Goal: Task Accomplishment & Management: Manage account settings

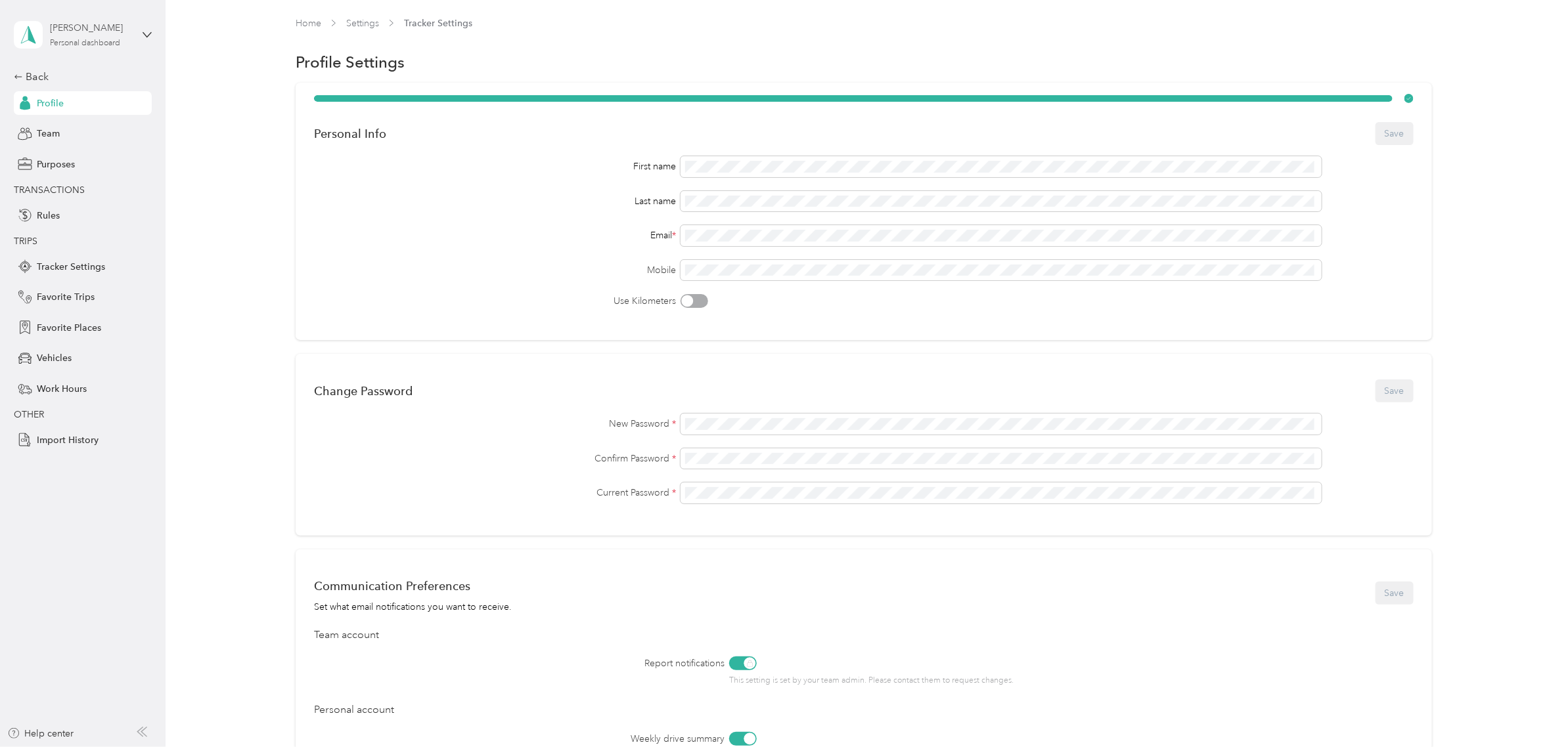
click at [109, 35] on div "Daroesdena Vargas Personal dashboard" at bounding box center [91, 34] width 82 height 26
click at [116, 117] on div "Team dashboard Personal dashboard Log out" at bounding box center [152, 137] width 258 height 83
click at [140, 33] on div "Daroesdena Vargas Personal dashboard" at bounding box center [83, 35] width 138 height 46
click at [123, 106] on div "Team dashboard" at bounding box center [152, 108] width 258 height 23
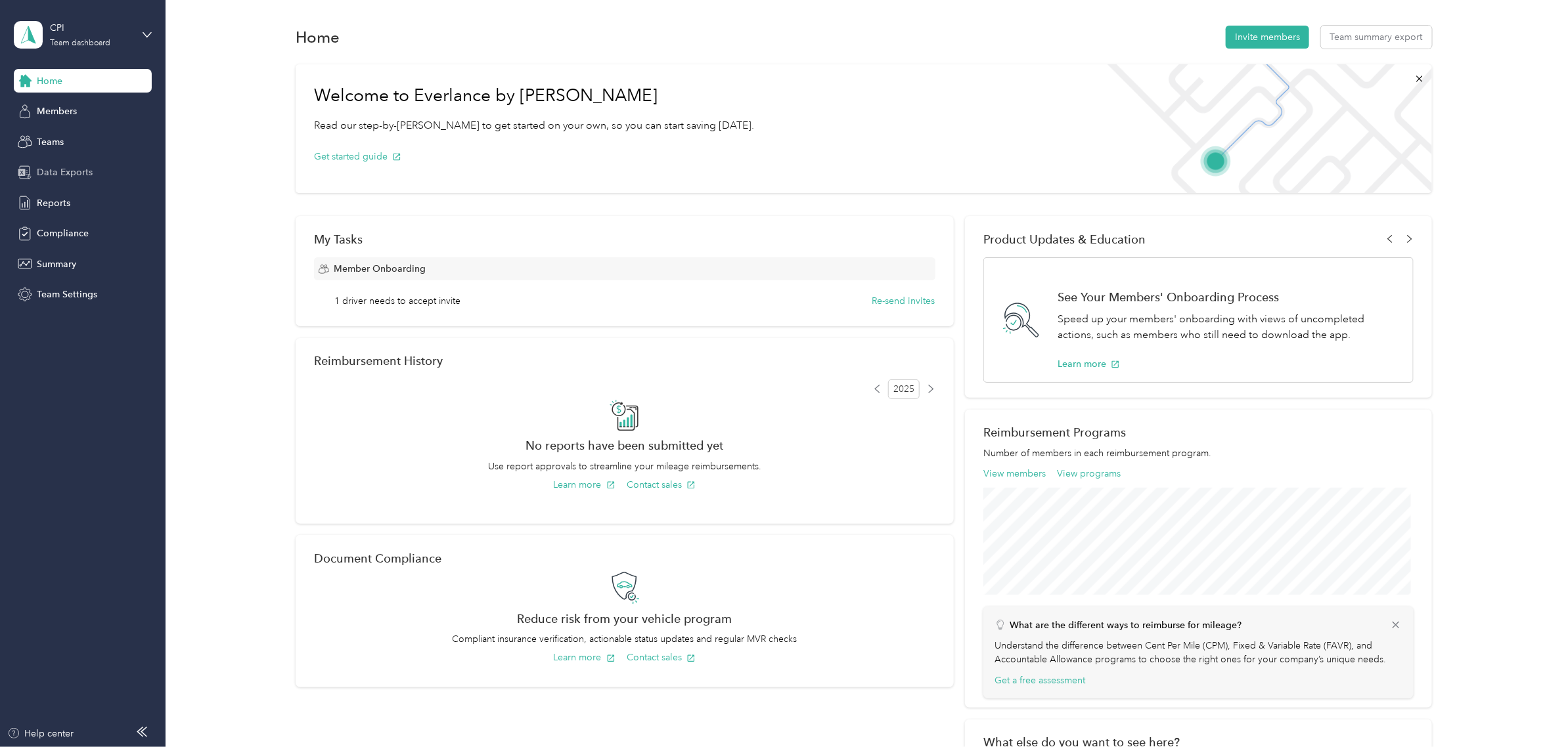
click at [63, 166] on span "Data Exports" at bounding box center [65, 173] width 56 height 14
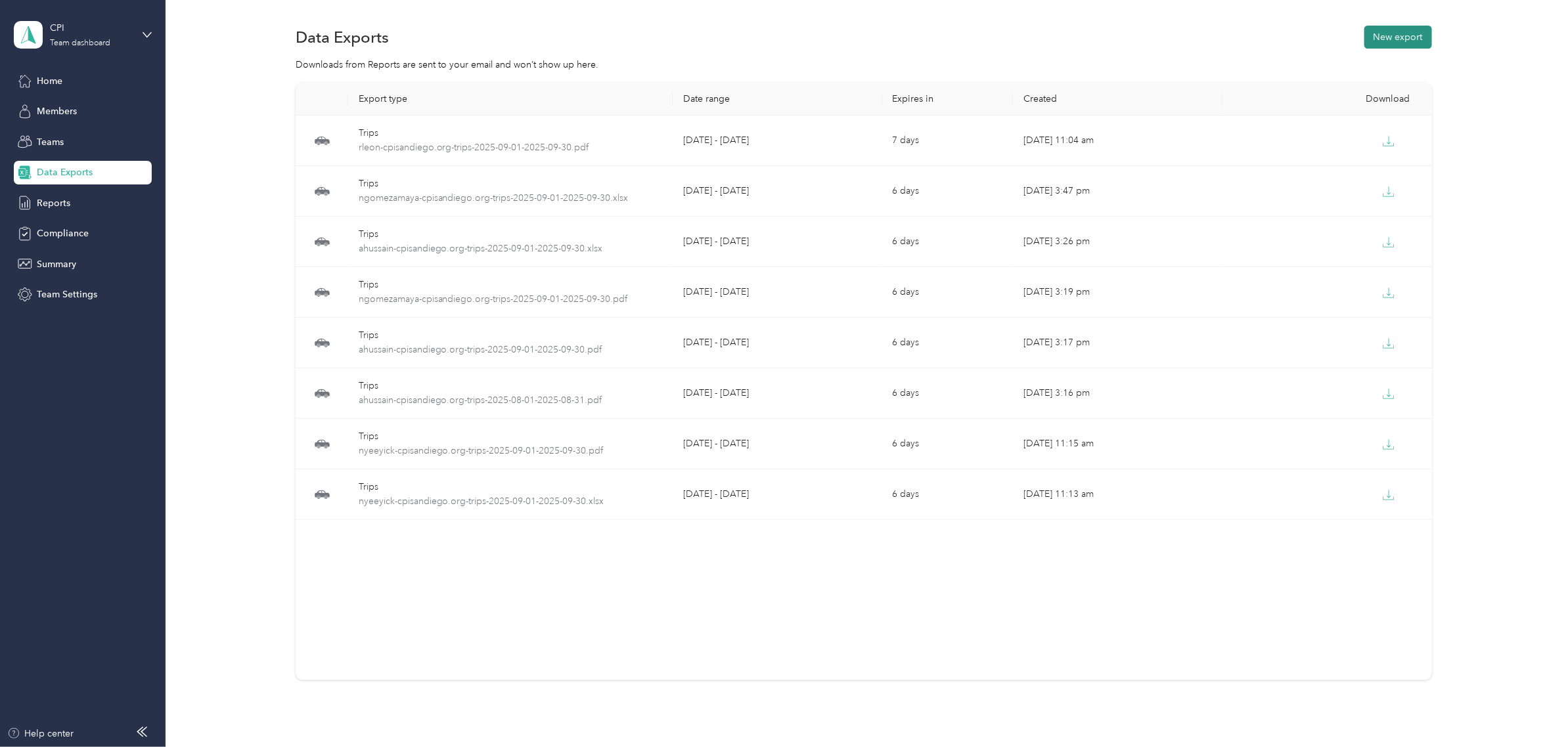
click at [1418, 40] on button "New export" at bounding box center [1398, 37] width 68 height 23
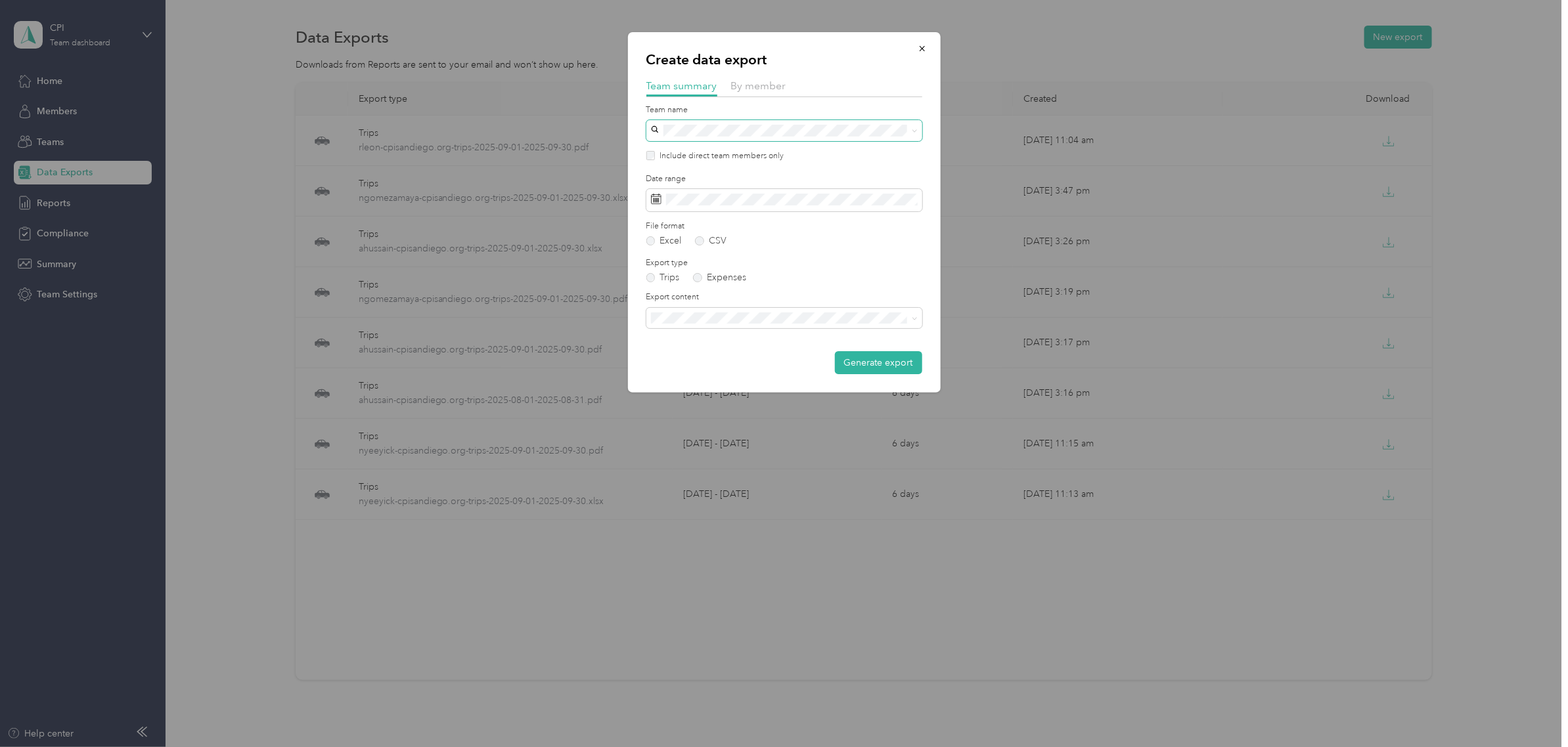
click at [726, 121] on span at bounding box center [784, 131] width 276 height 21
click at [778, 80] on span "By member" at bounding box center [759, 86] width 55 height 13
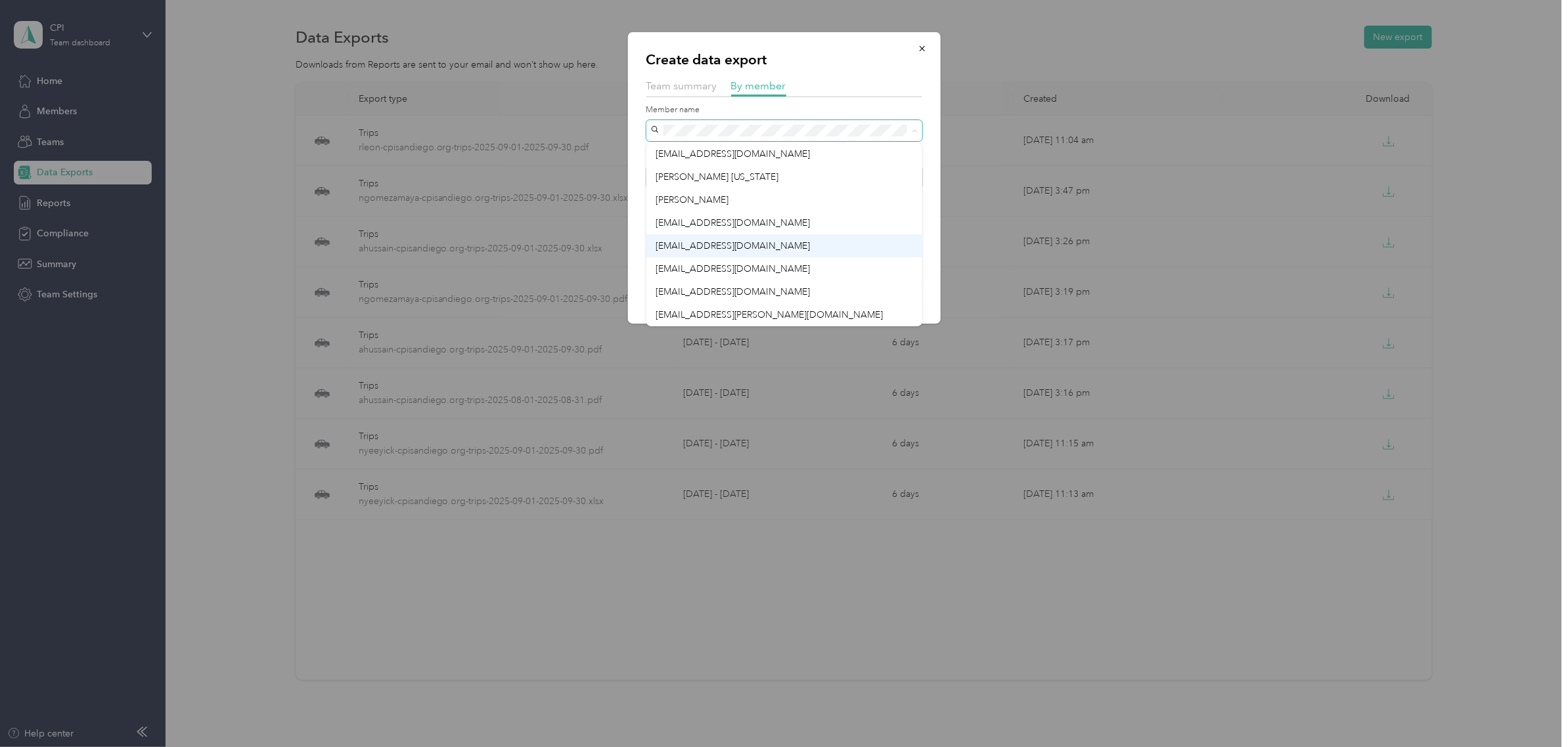
scroll to position [46, 0]
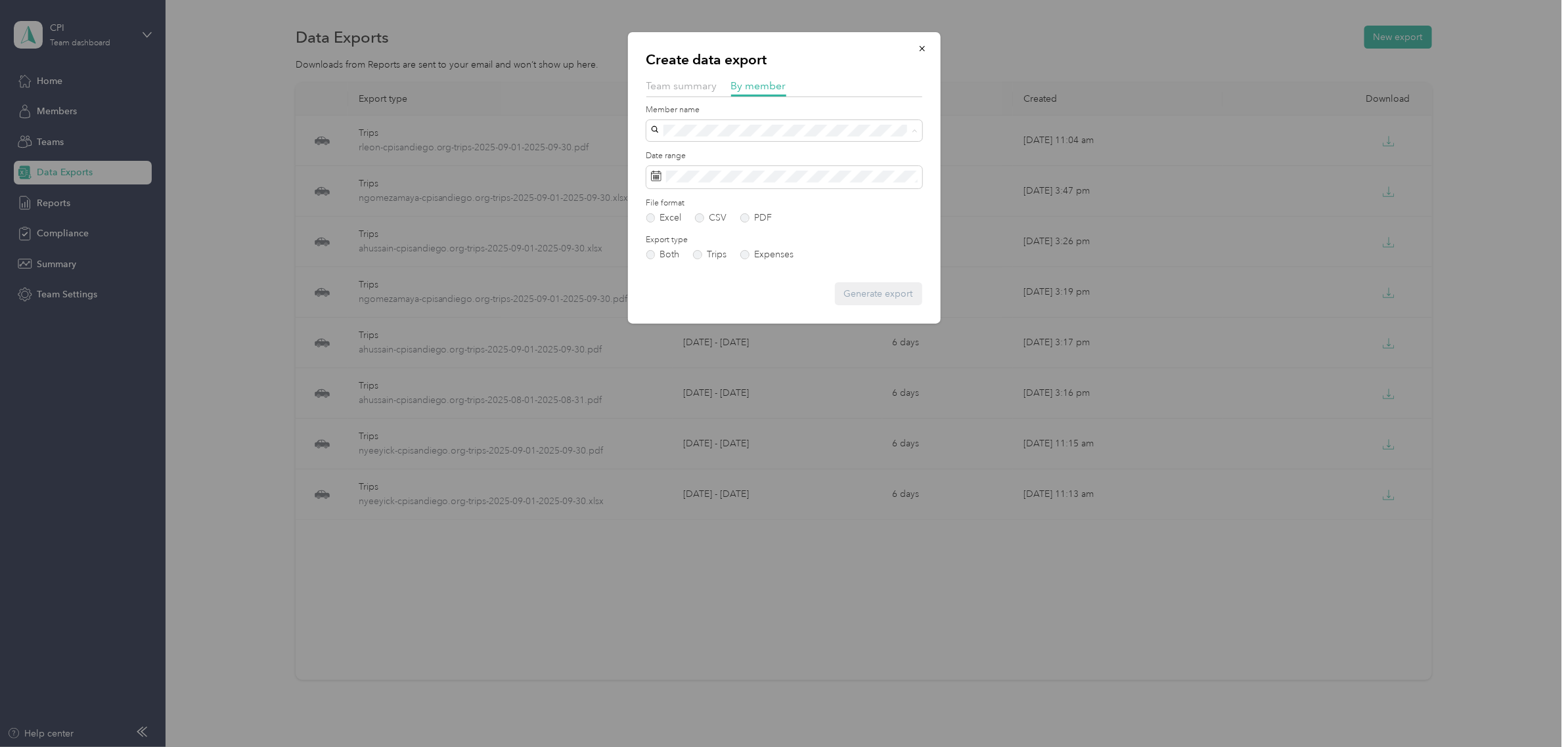
click at [755, 312] on span "dnyamangah@cpisandiego.org" at bounding box center [733, 315] width 155 height 11
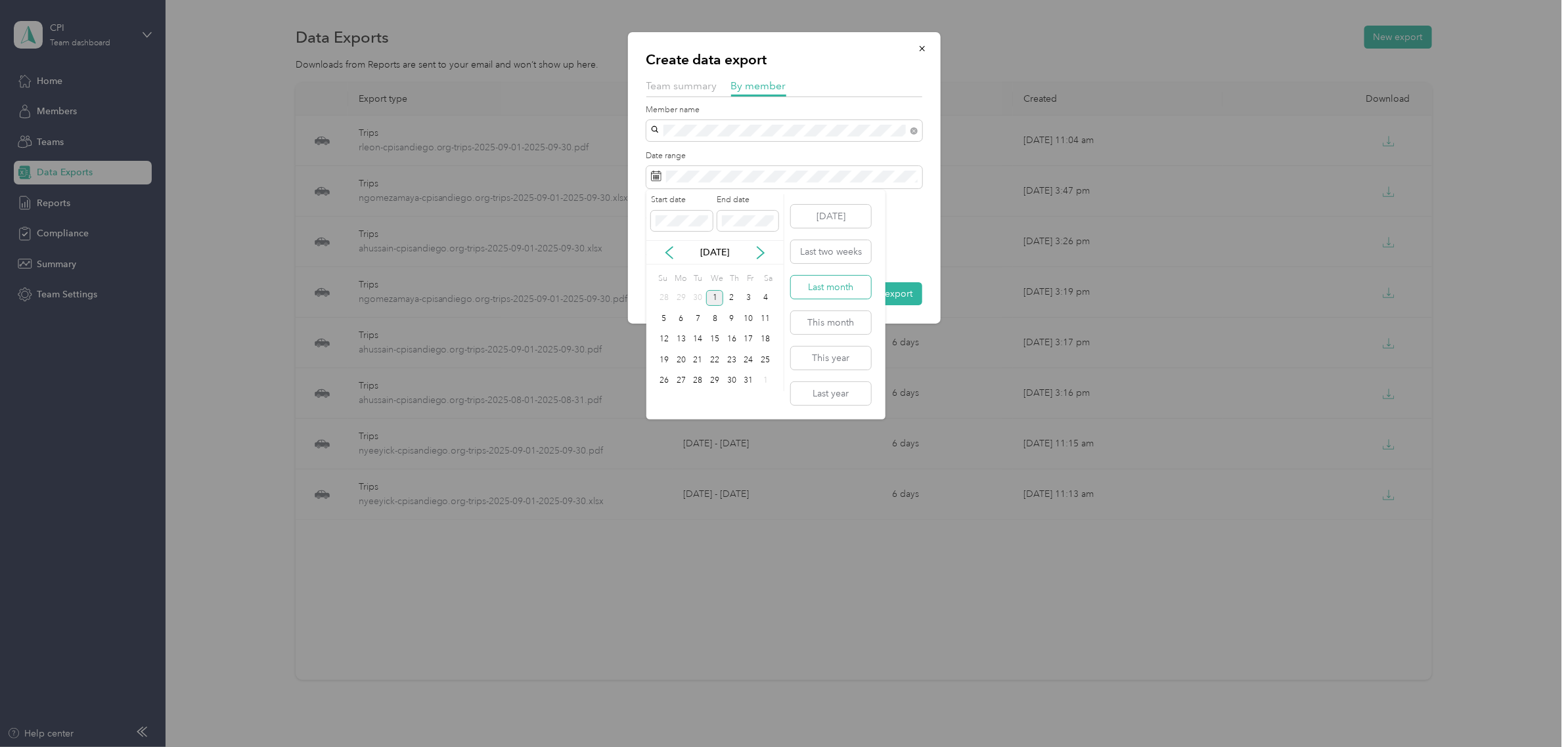
click at [823, 289] on button "Last month" at bounding box center [830, 287] width 80 height 23
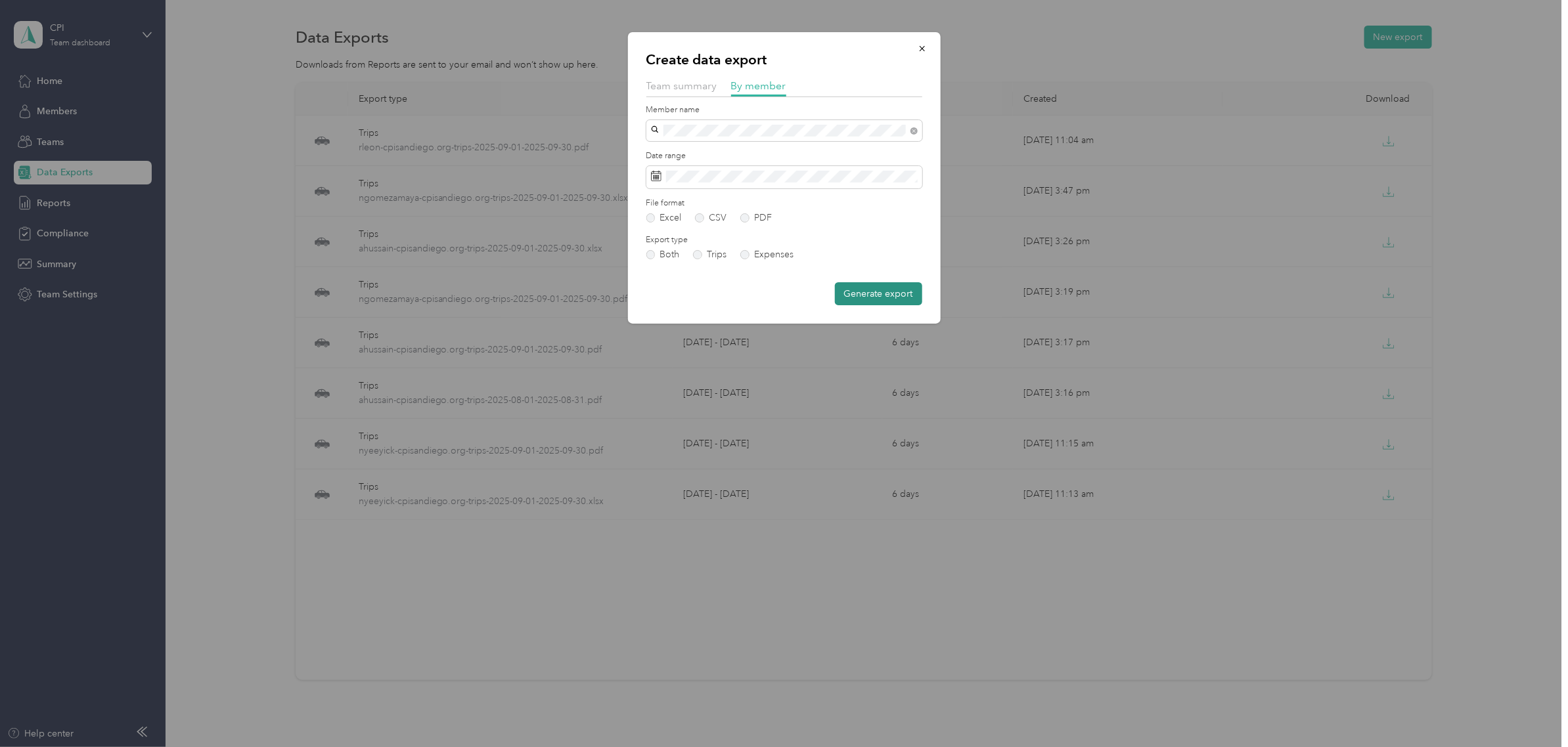
click at [889, 291] on button "Generate export" at bounding box center [878, 293] width 87 height 23
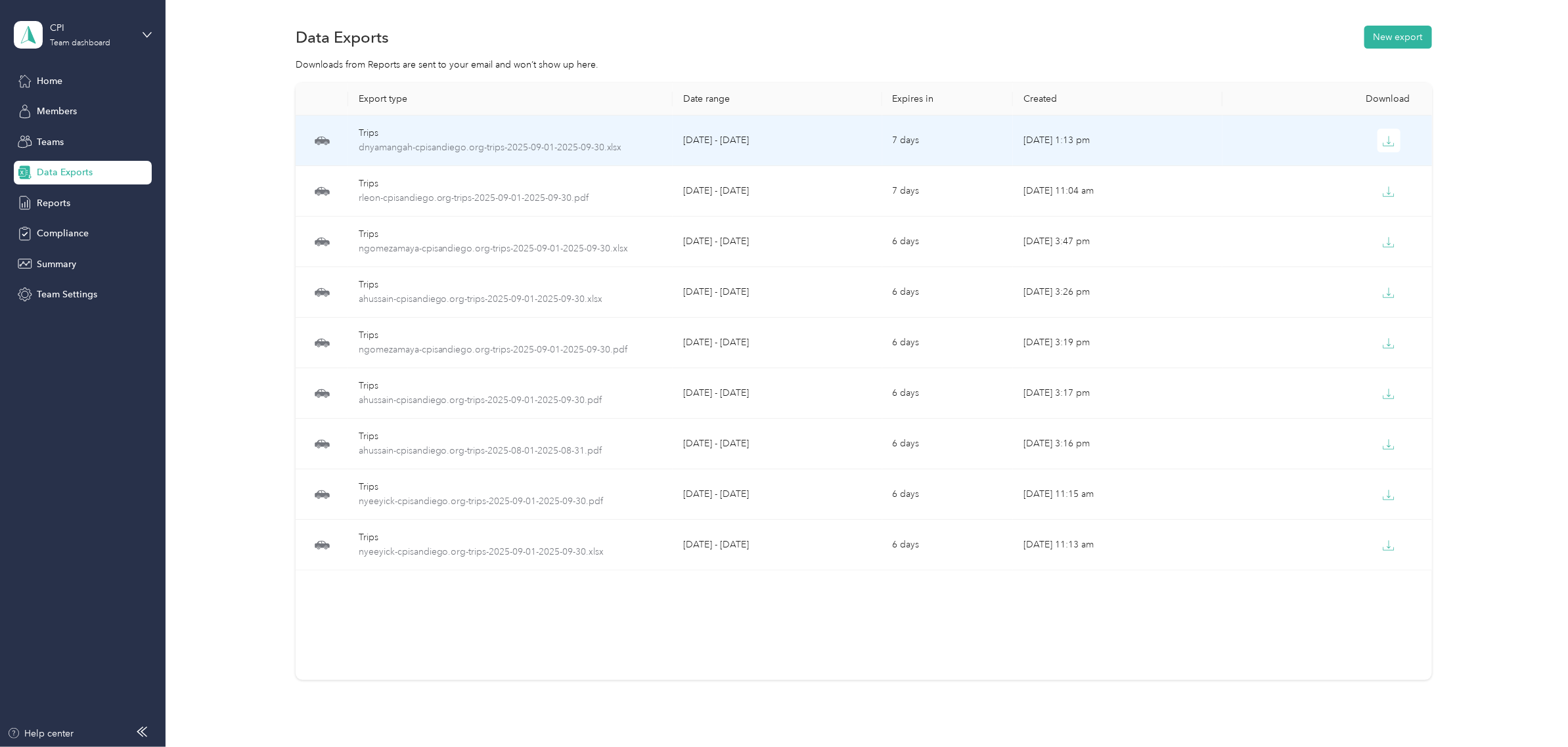
click at [527, 136] on div "Trips" at bounding box center [511, 133] width 304 height 15
click at [1387, 140] on icon "button" at bounding box center [1388, 141] width 12 height 12
click at [572, 143] on span "dnyamangah-cpisandiego.org-trips-2025-09-01-2025-09-30.xlsx" at bounding box center [511, 148] width 304 height 15
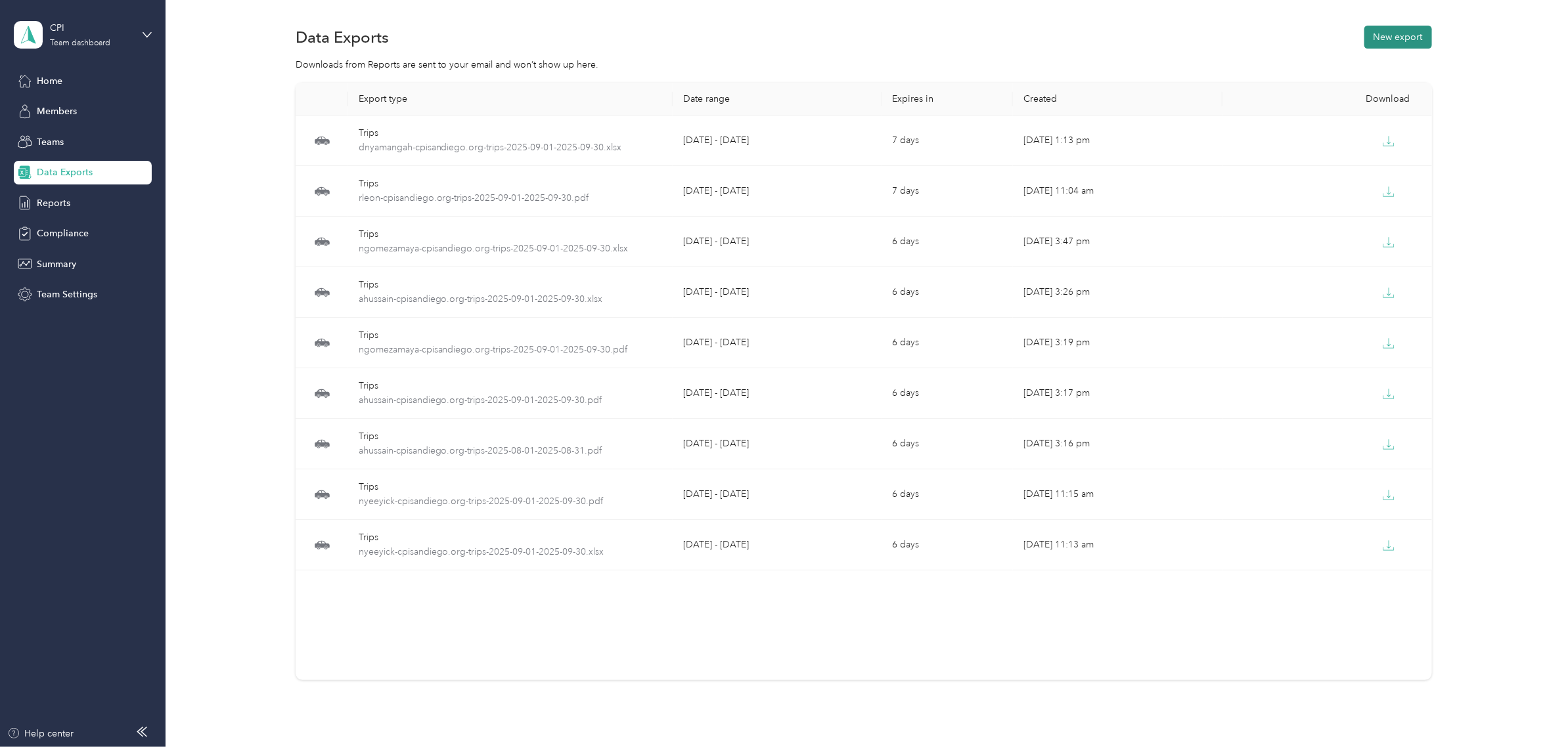
click at [1424, 29] on button "New export" at bounding box center [1398, 37] width 68 height 23
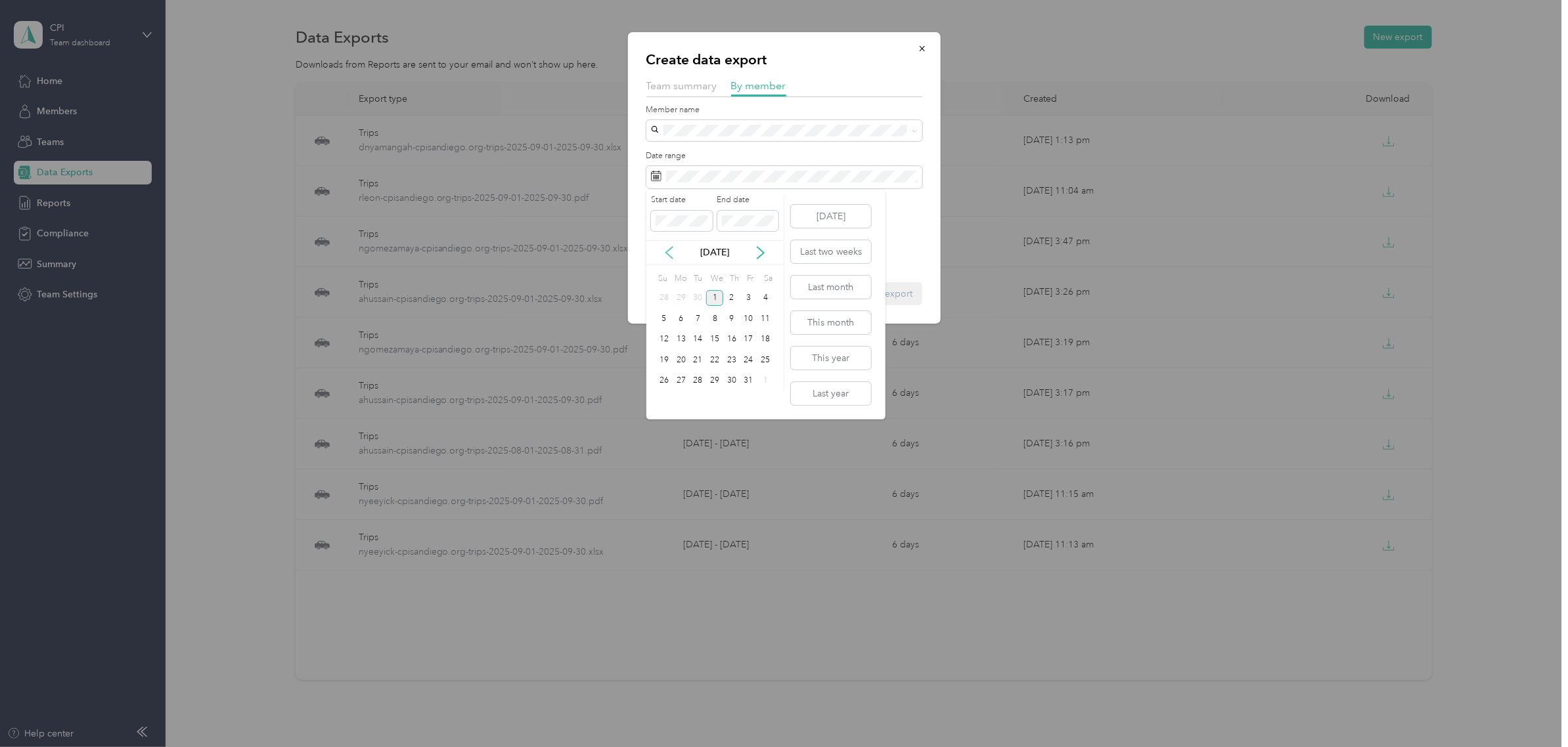
click at [672, 251] on icon at bounding box center [669, 253] width 13 height 13
click at [607, 746] on div "Create data export Team summary By member Member name Date range File format Ex…" at bounding box center [781, 747] width 1562 height 0
click at [826, 361] on button "This year" at bounding box center [830, 358] width 80 height 23
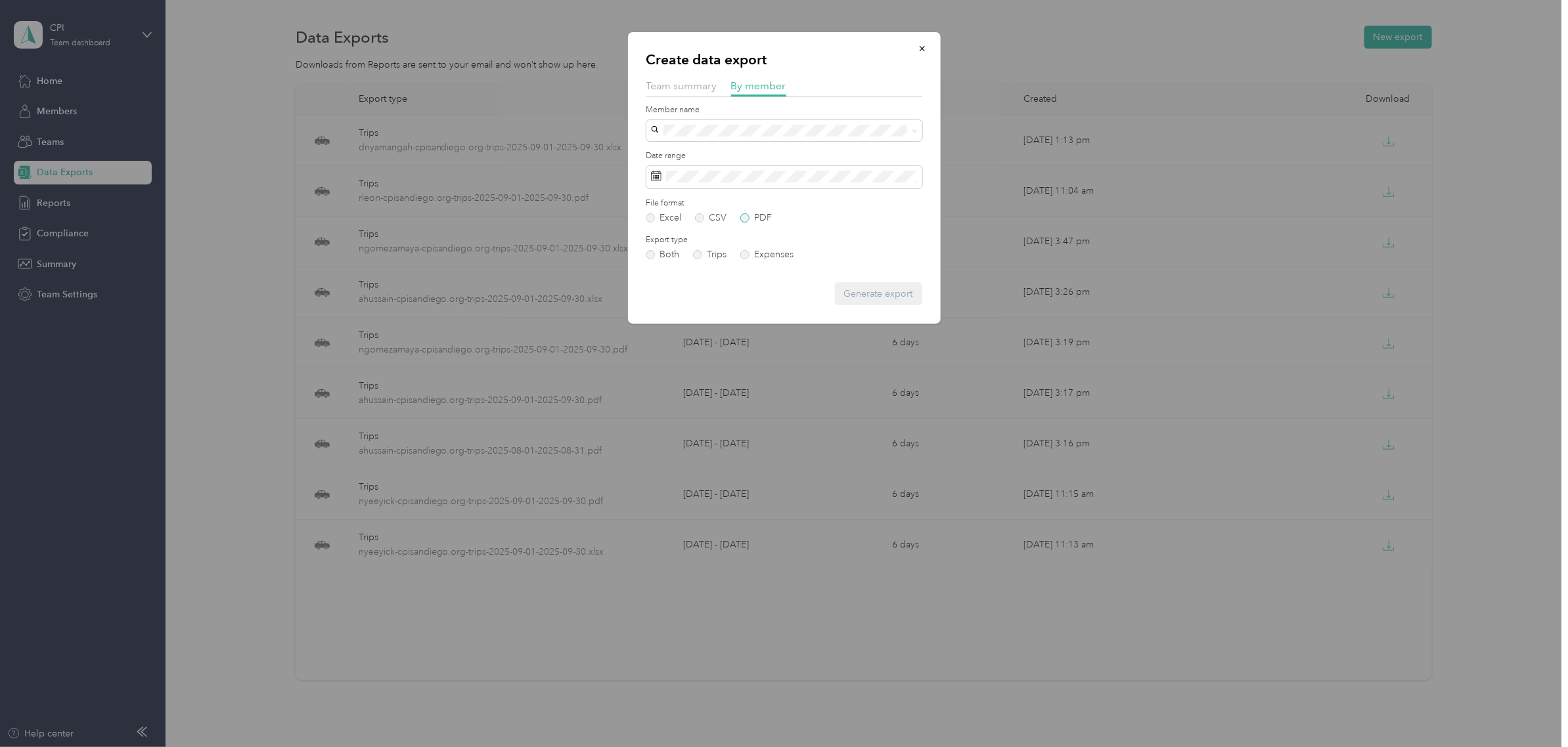
click at [746, 221] on label "PDF" at bounding box center [756, 217] width 31 height 9
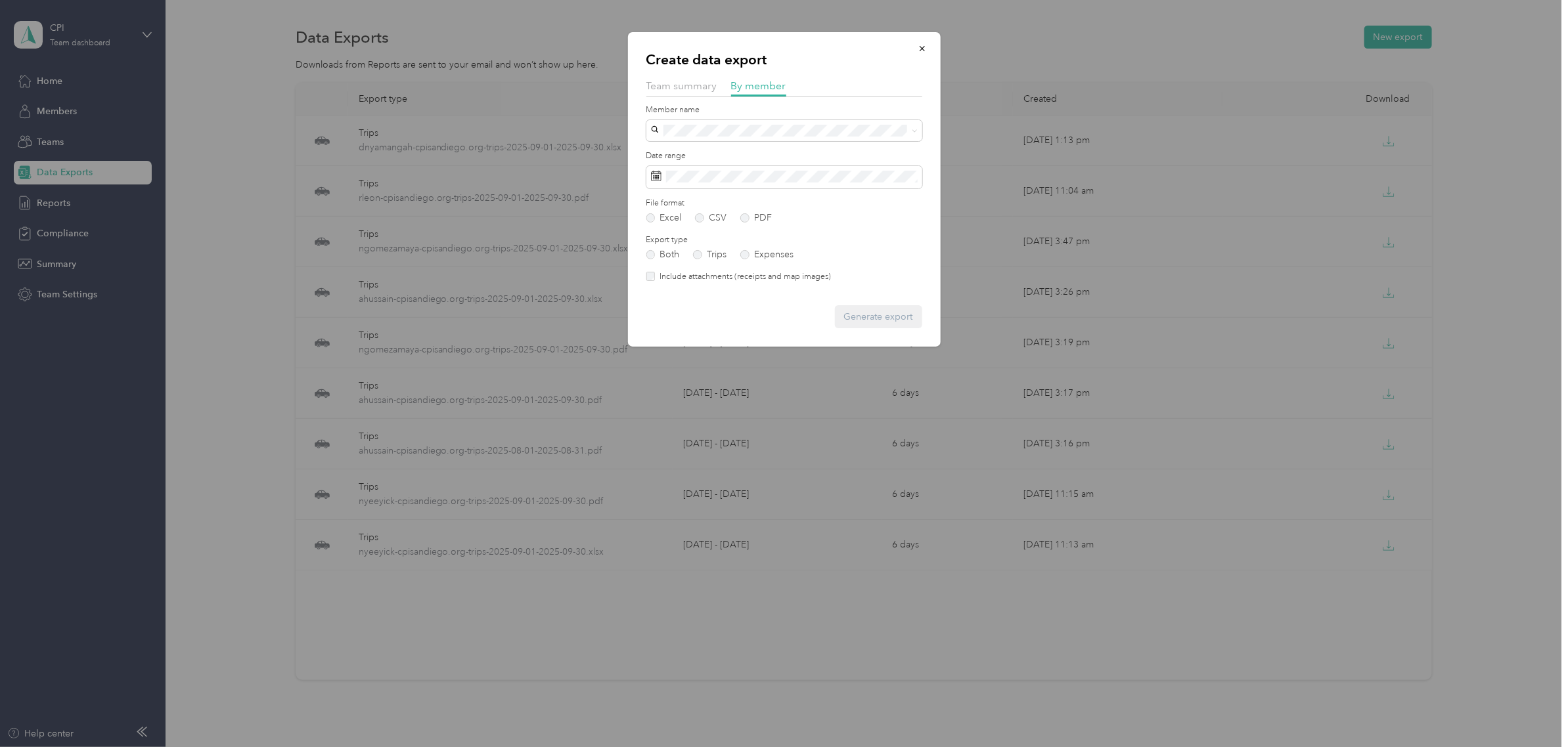
click at [657, 276] on label "Include attachments (receipts and map images)" at bounding box center [743, 276] width 176 height 12
click at [750, 313] on span "dnyamangah@cpisandiego.org" at bounding box center [733, 315] width 155 height 11
click at [889, 314] on button "Generate export" at bounding box center [878, 316] width 87 height 23
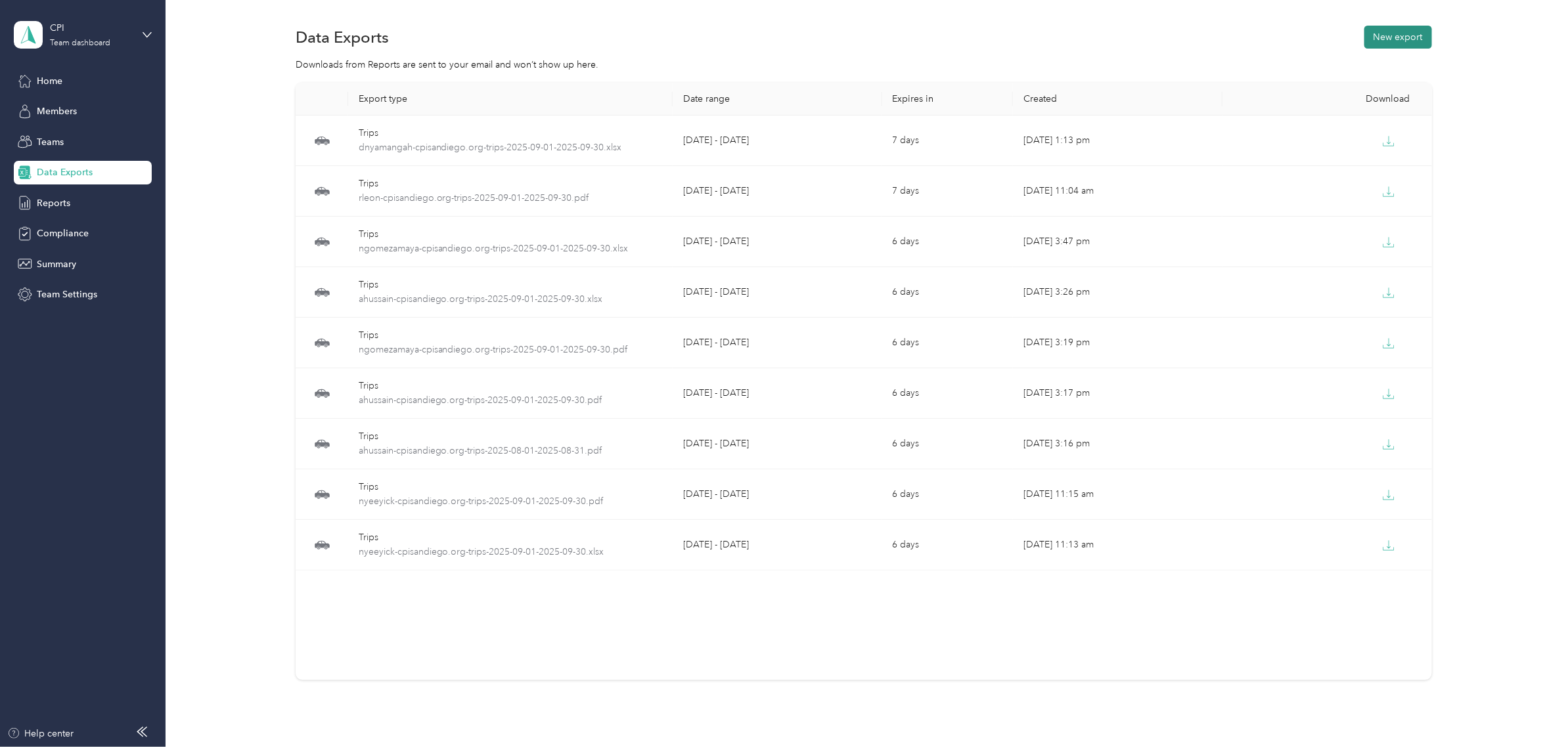
click at [1400, 38] on button "New export" at bounding box center [1398, 37] width 68 height 23
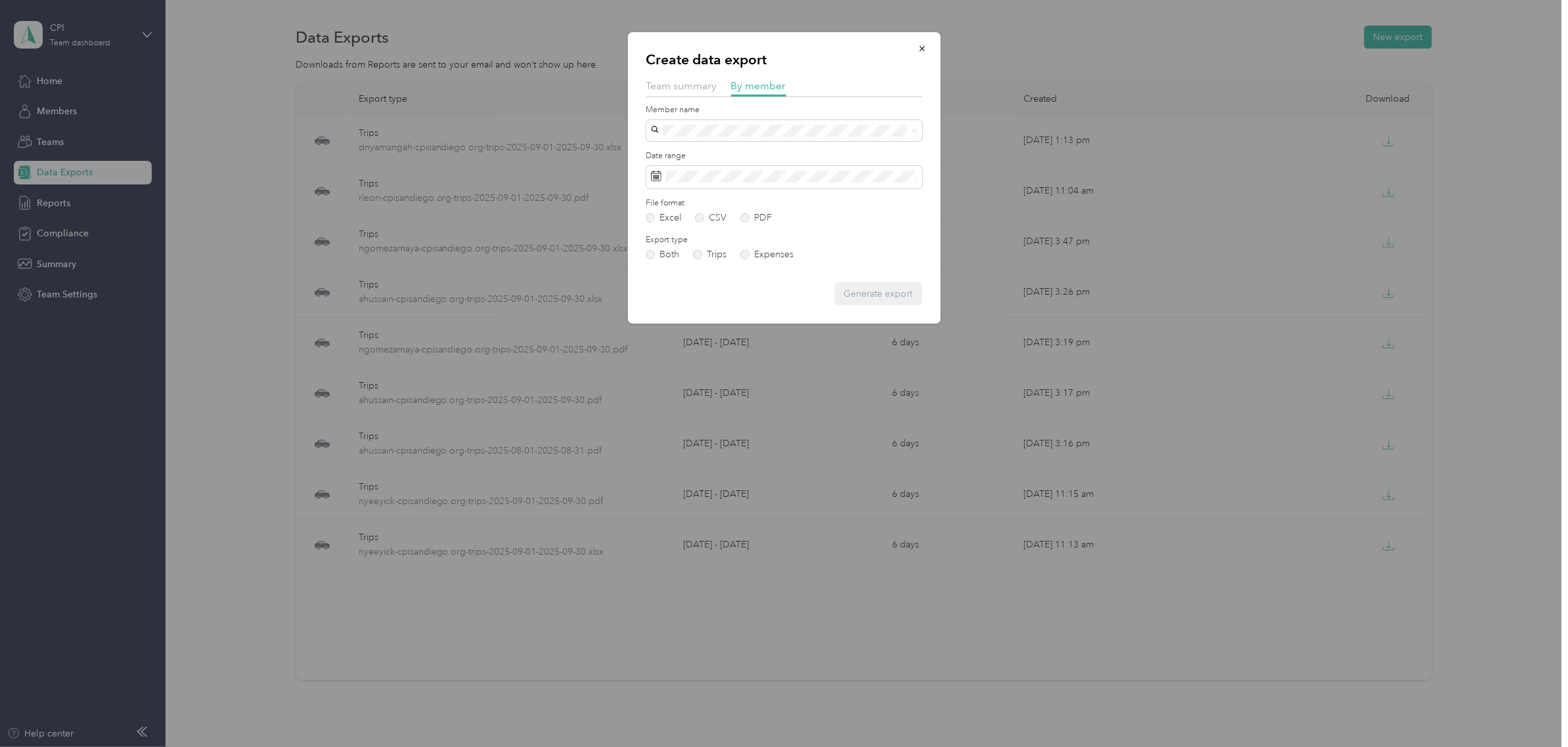
click at [752, 316] on span "dnyamangah@cpisandiego.org" at bounding box center [733, 315] width 155 height 11
click at [754, 215] on label "PDF" at bounding box center [756, 217] width 31 height 9
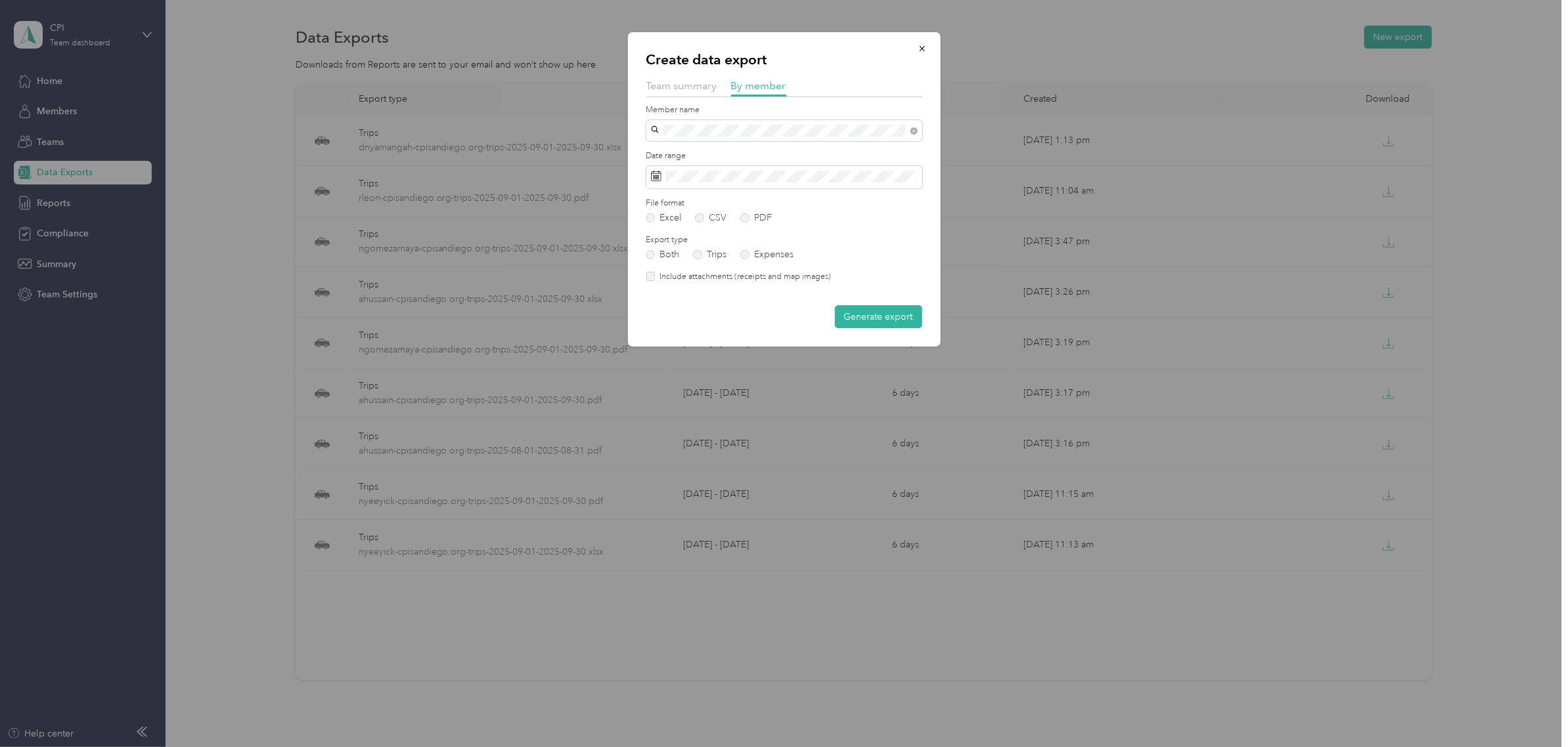
click at [685, 279] on label "Include attachments (receipts and map images)" at bounding box center [743, 276] width 176 height 12
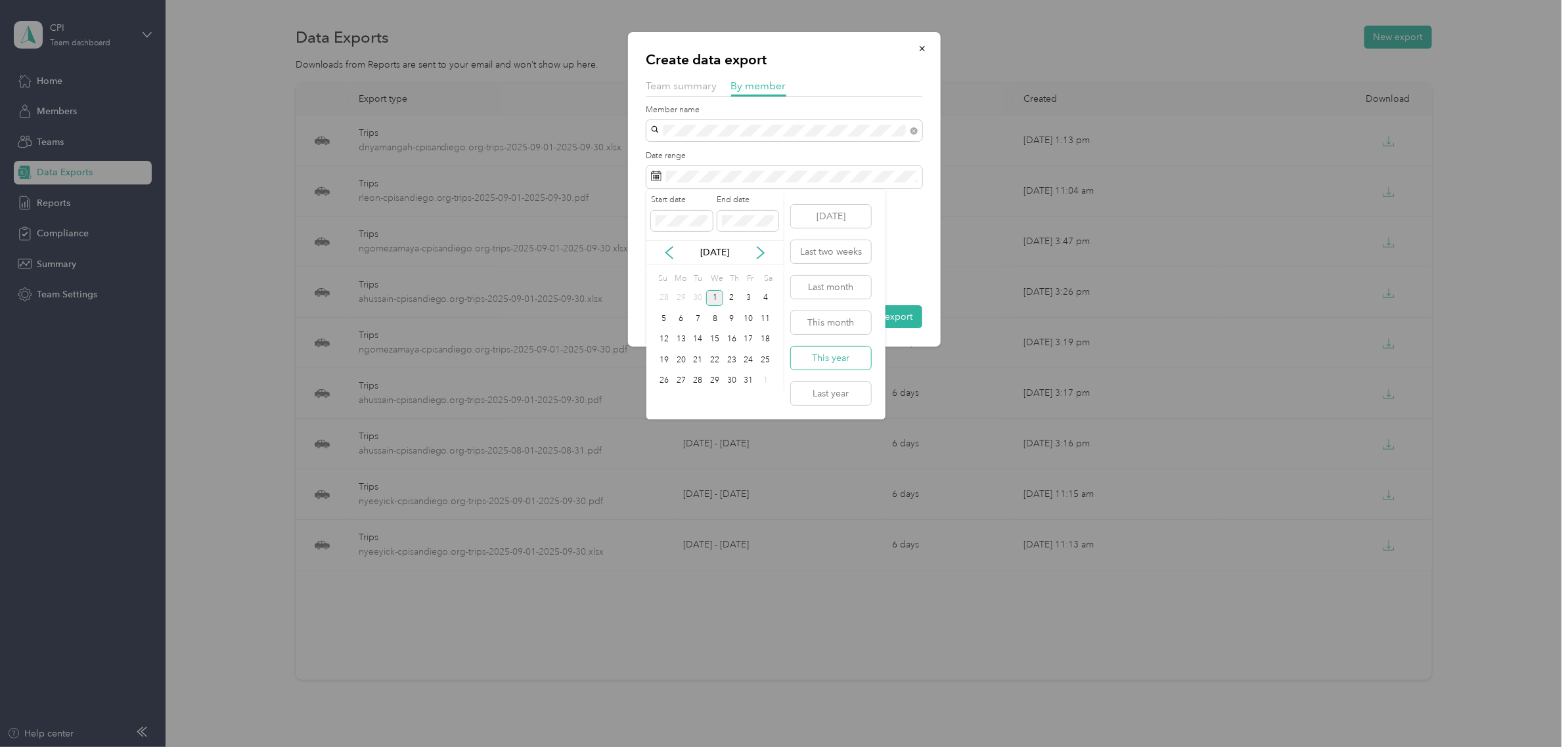
click at [841, 358] on button "This year" at bounding box center [830, 358] width 80 height 23
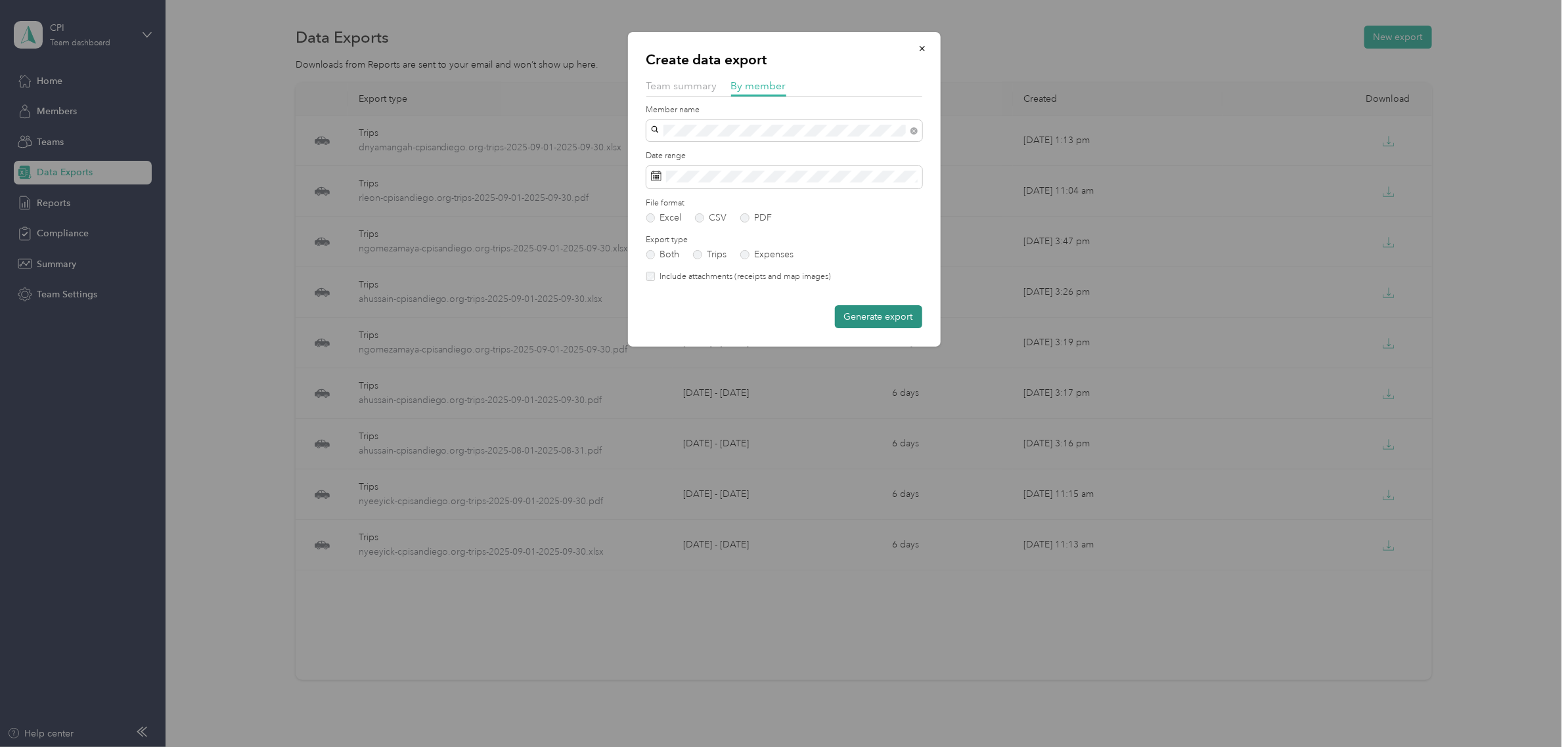
click at [887, 318] on button "Generate export" at bounding box center [878, 316] width 87 height 23
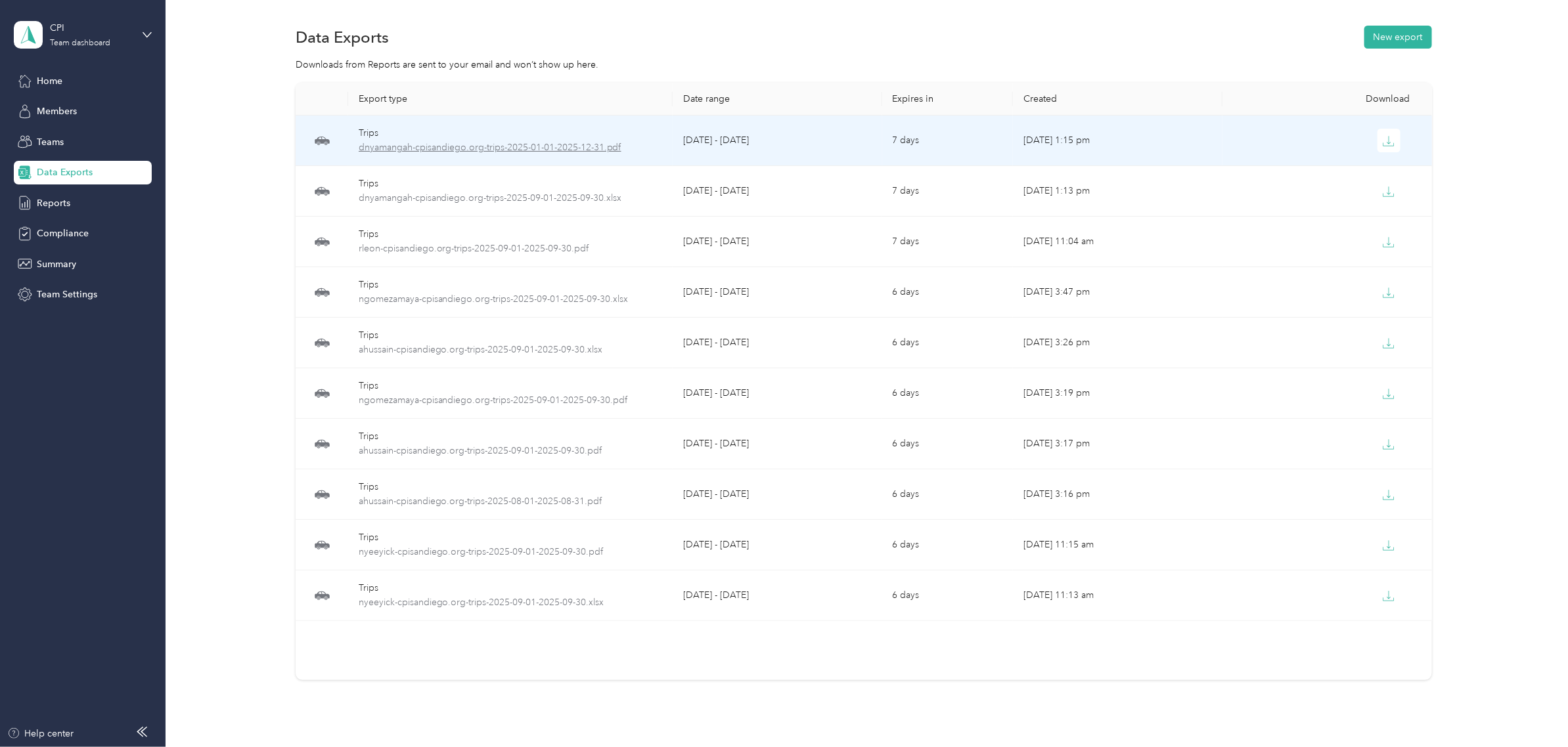
click at [600, 148] on span "dnyamangah-cpisandiego.org-trips-2025-01-01-2025-12-31.pdf" at bounding box center [511, 148] width 304 height 15
click at [1388, 136] on icon "button" at bounding box center [1390, 139] width 4 height 8
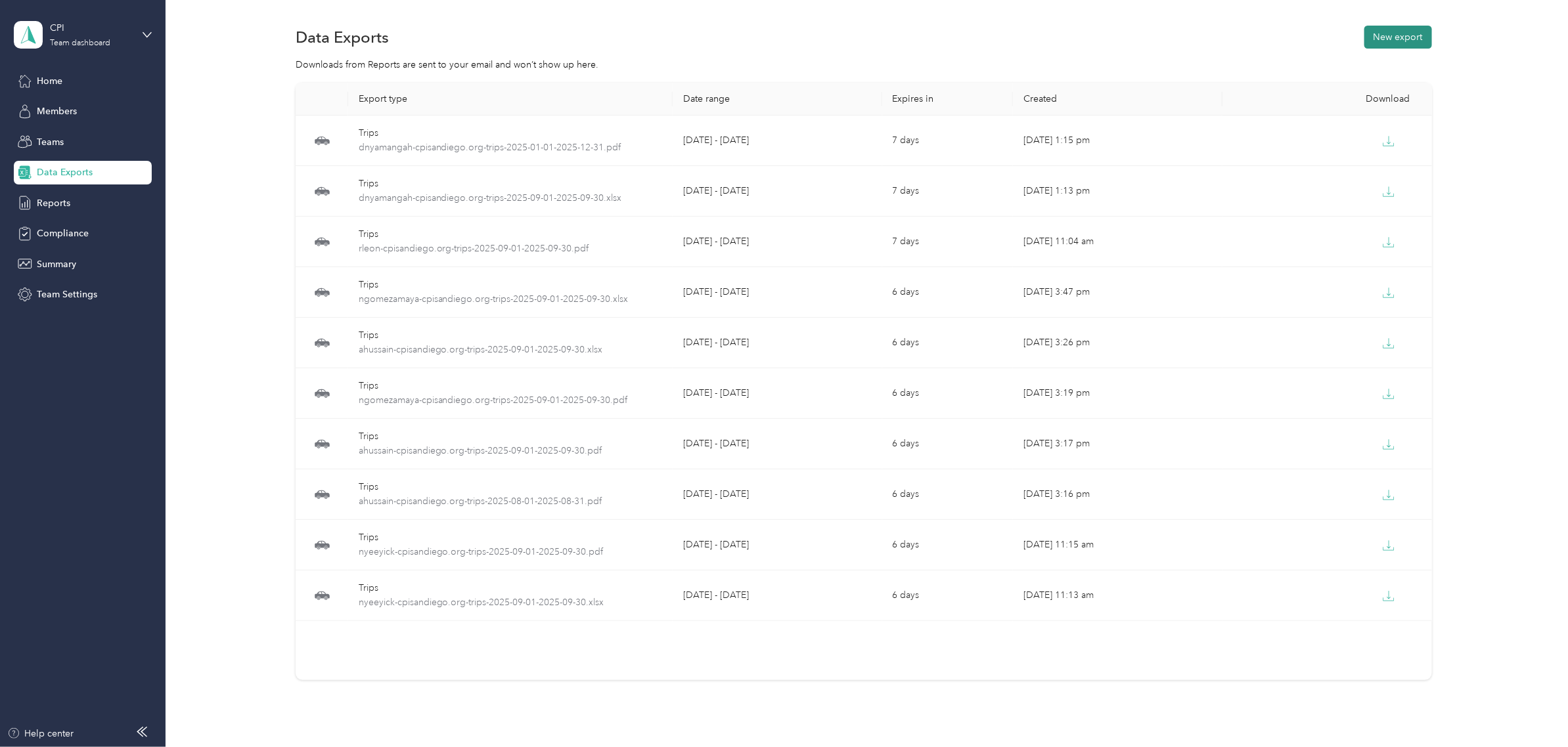
click at [1404, 38] on button "New export" at bounding box center [1398, 37] width 68 height 23
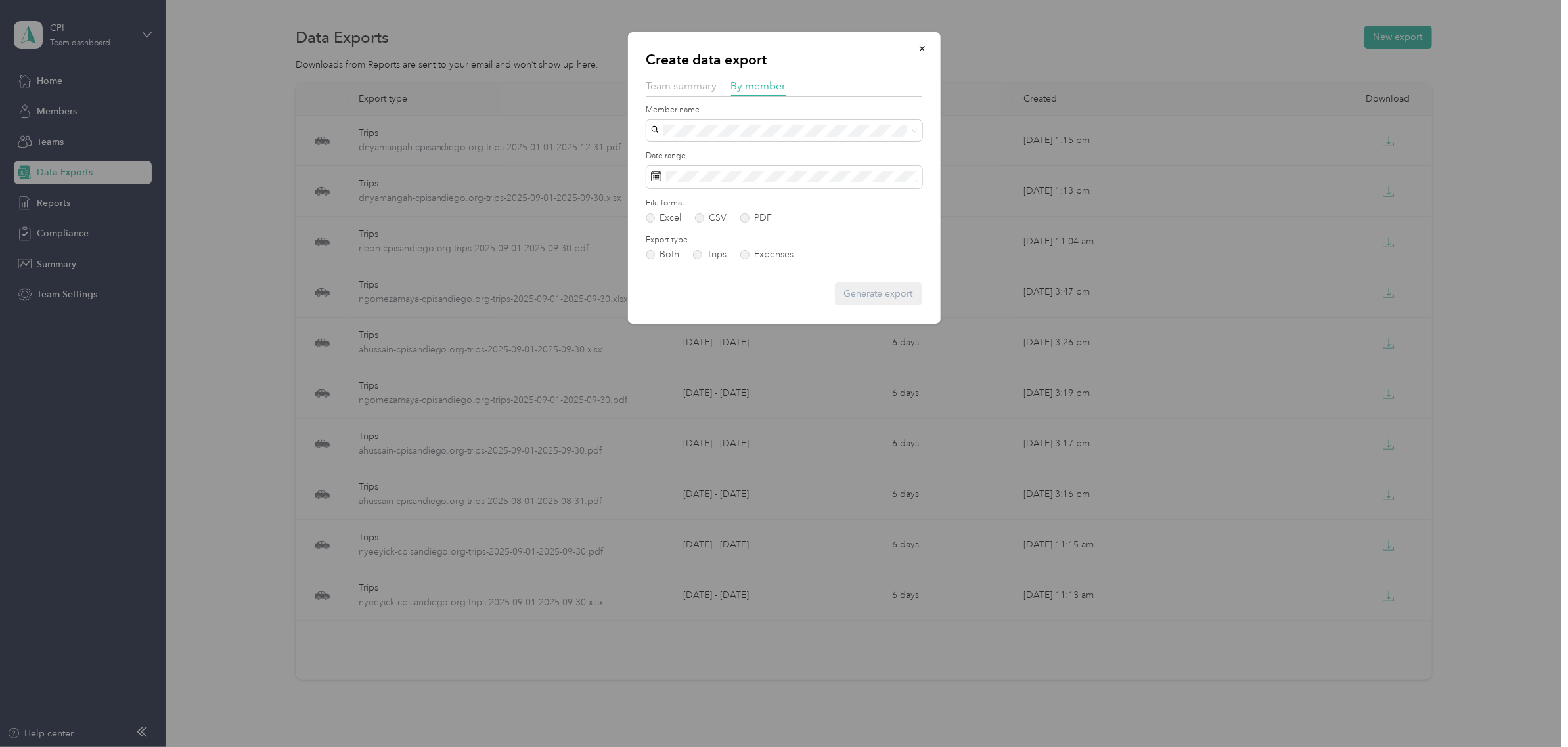
click at [743, 315] on span "dnyamangah@cpisandiego.org" at bounding box center [733, 312] width 155 height 11
click at [708, 185] on span at bounding box center [784, 178] width 276 height 22
click at [776, 176] on span at bounding box center [784, 178] width 276 height 22
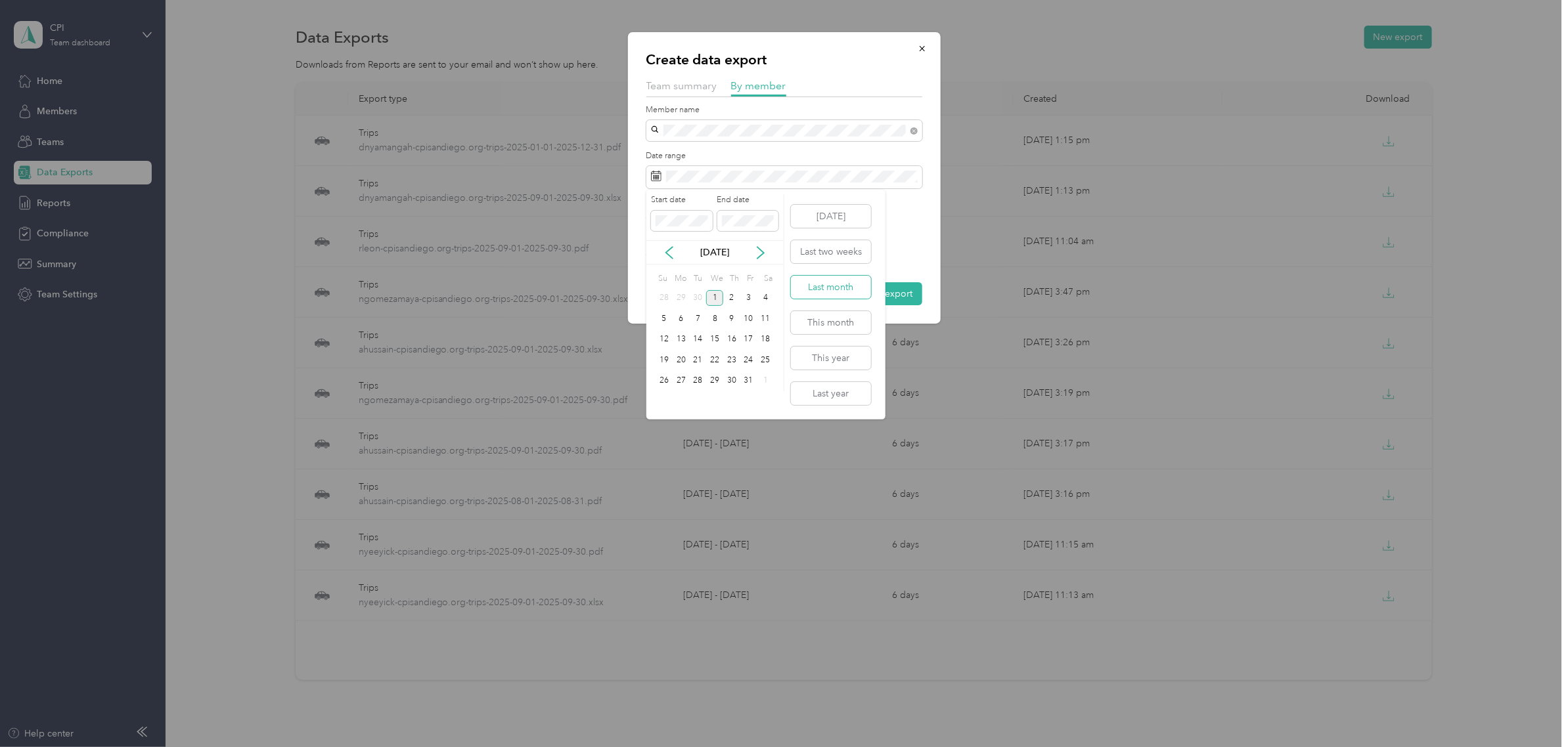
click at [842, 291] on button "Last month" at bounding box center [830, 287] width 80 height 23
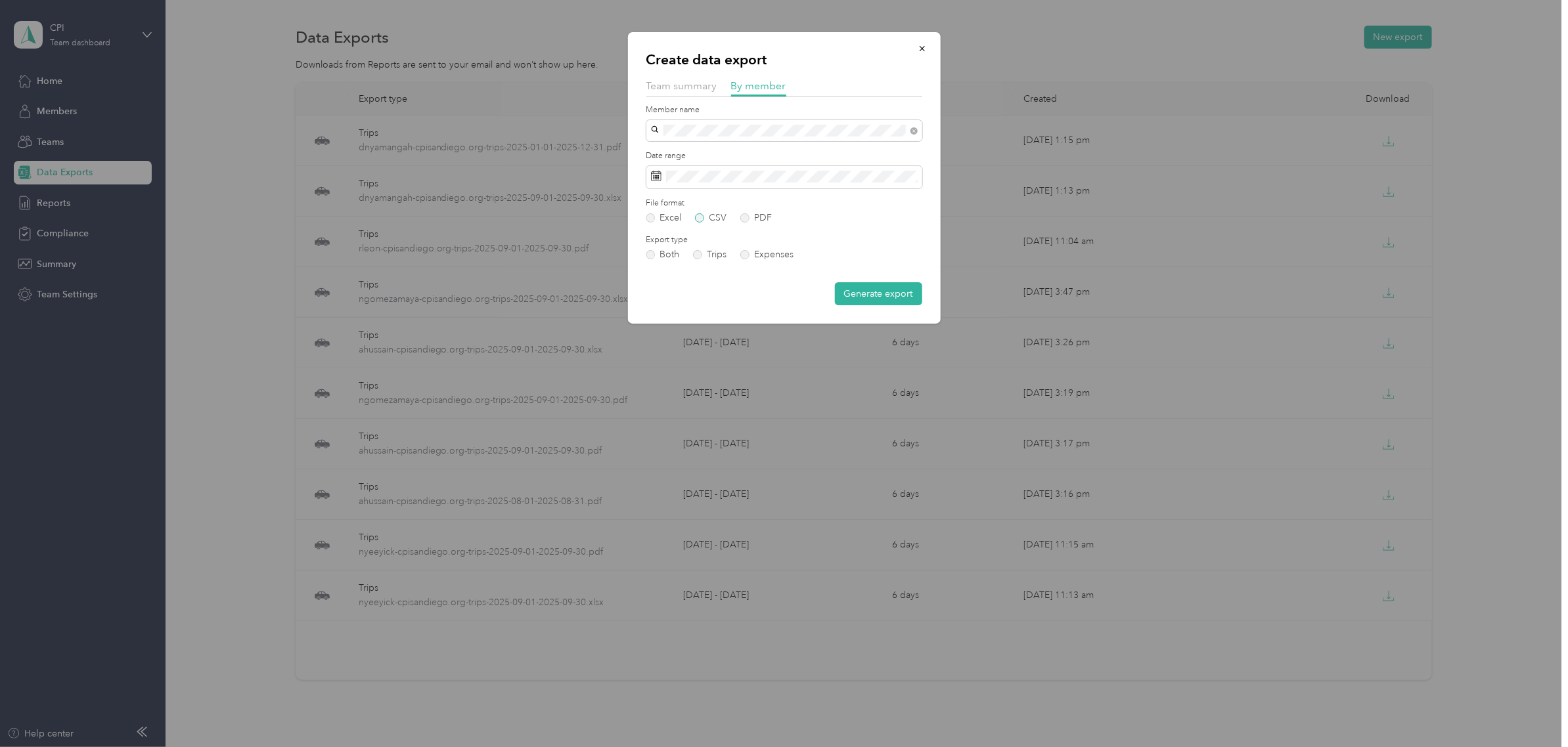
click at [708, 220] on label "CSV" at bounding box center [711, 217] width 31 height 9
click at [751, 220] on label "PDF" at bounding box center [756, 217] width 31 height 9
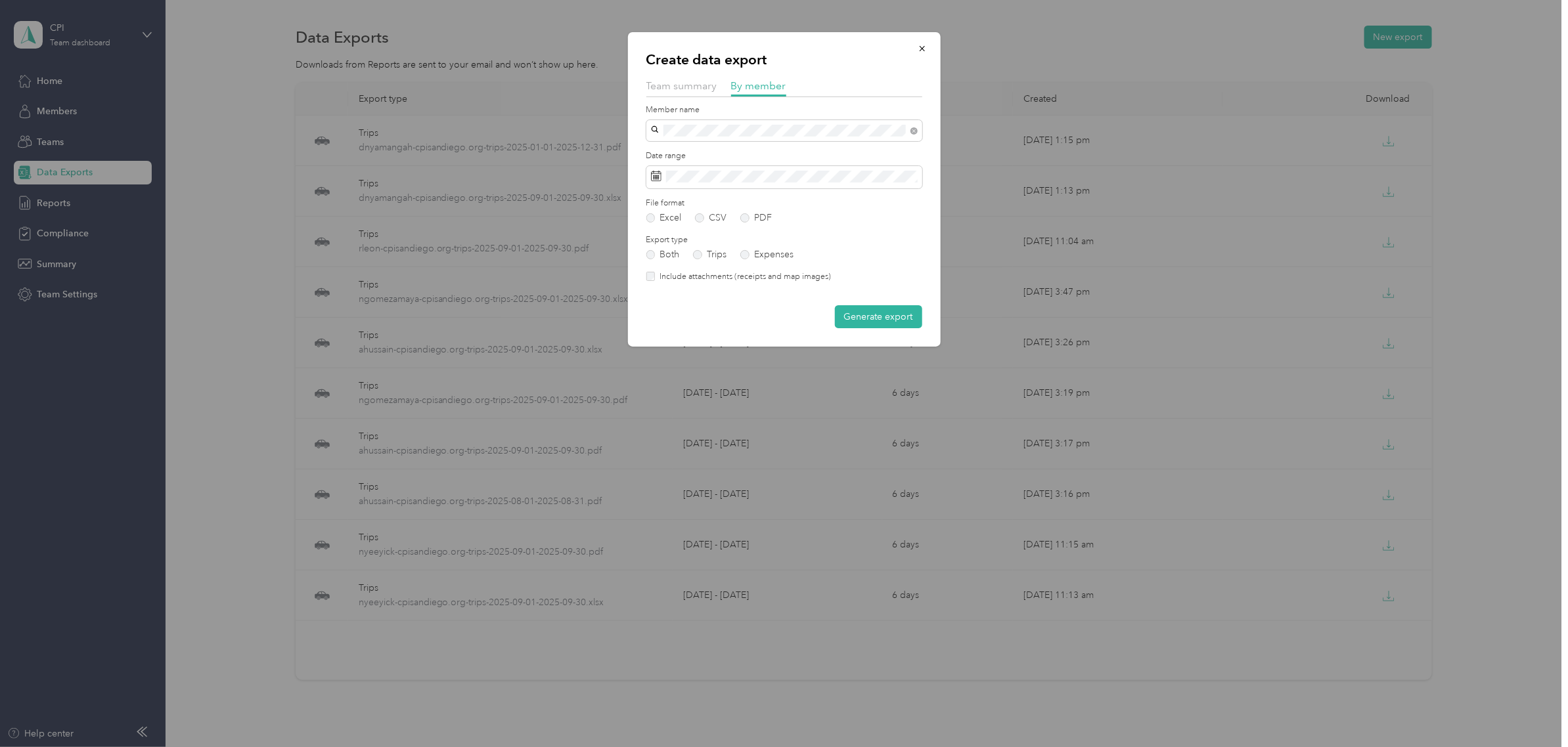
click at [783, 276] on label "Include attachments (receipts and map images)" at bounding box center [743, 276] width 176 height 12
click at [880, 317] on button "Generate export" at bounding box center [878, 316] width 87 height 23
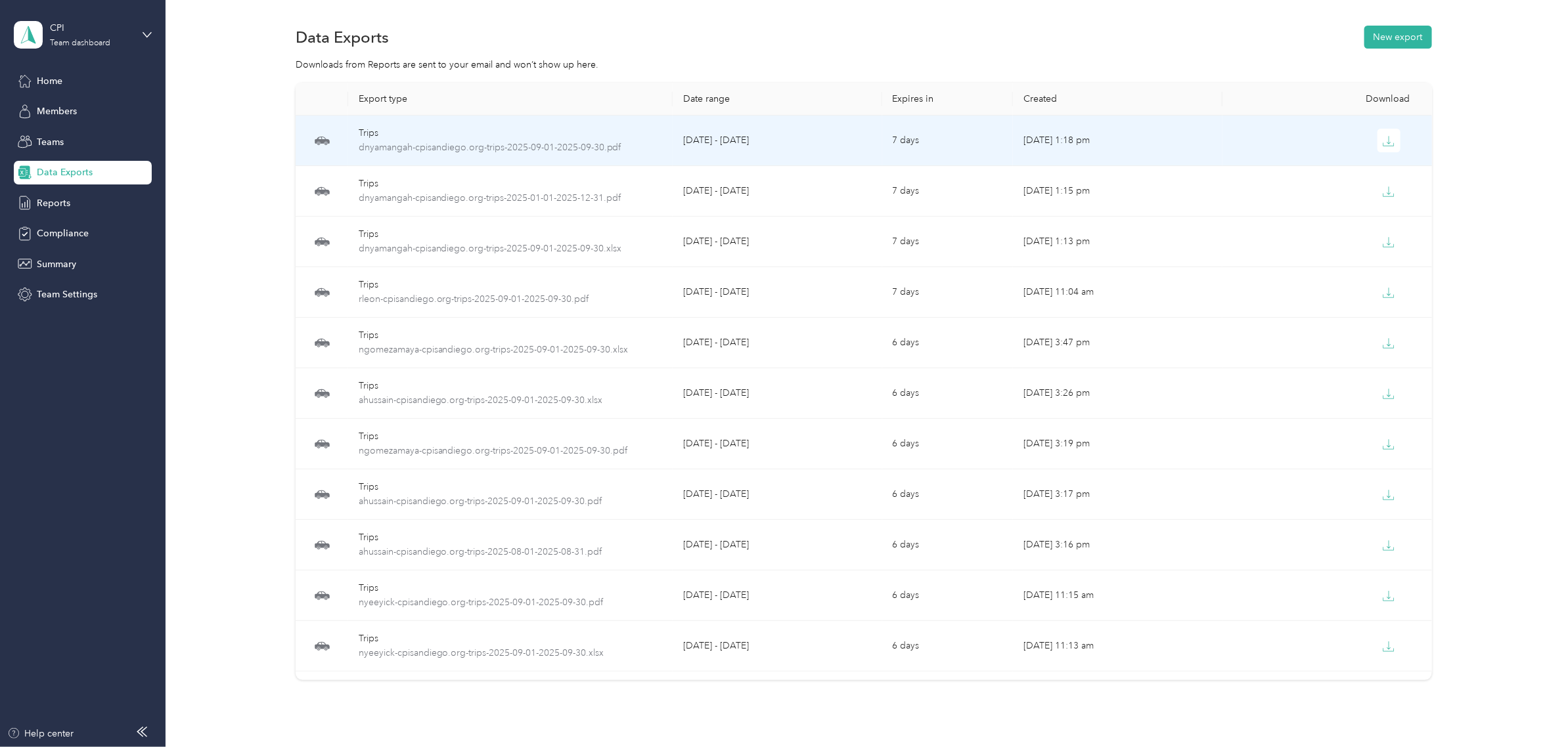
click at [640, 130] on div "Trips" at bounding box center [511, 133] width 304 height 15
click at [1388, 143] on icon "button" at bounding box center [1388, 141] width 12 height 12
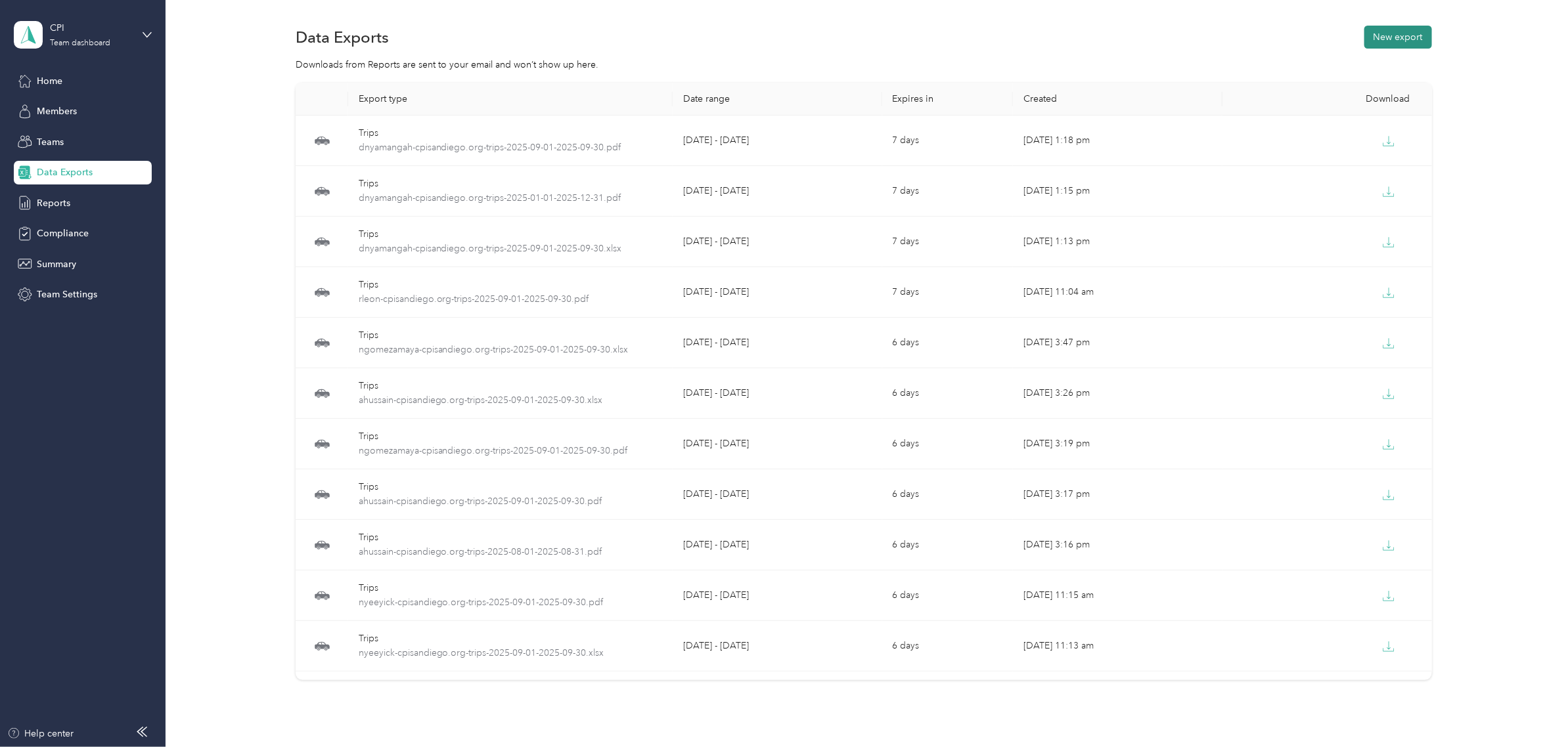
click at [1389, 31] on button "New export" at bounding box center [1398, 37] width 68 height 23
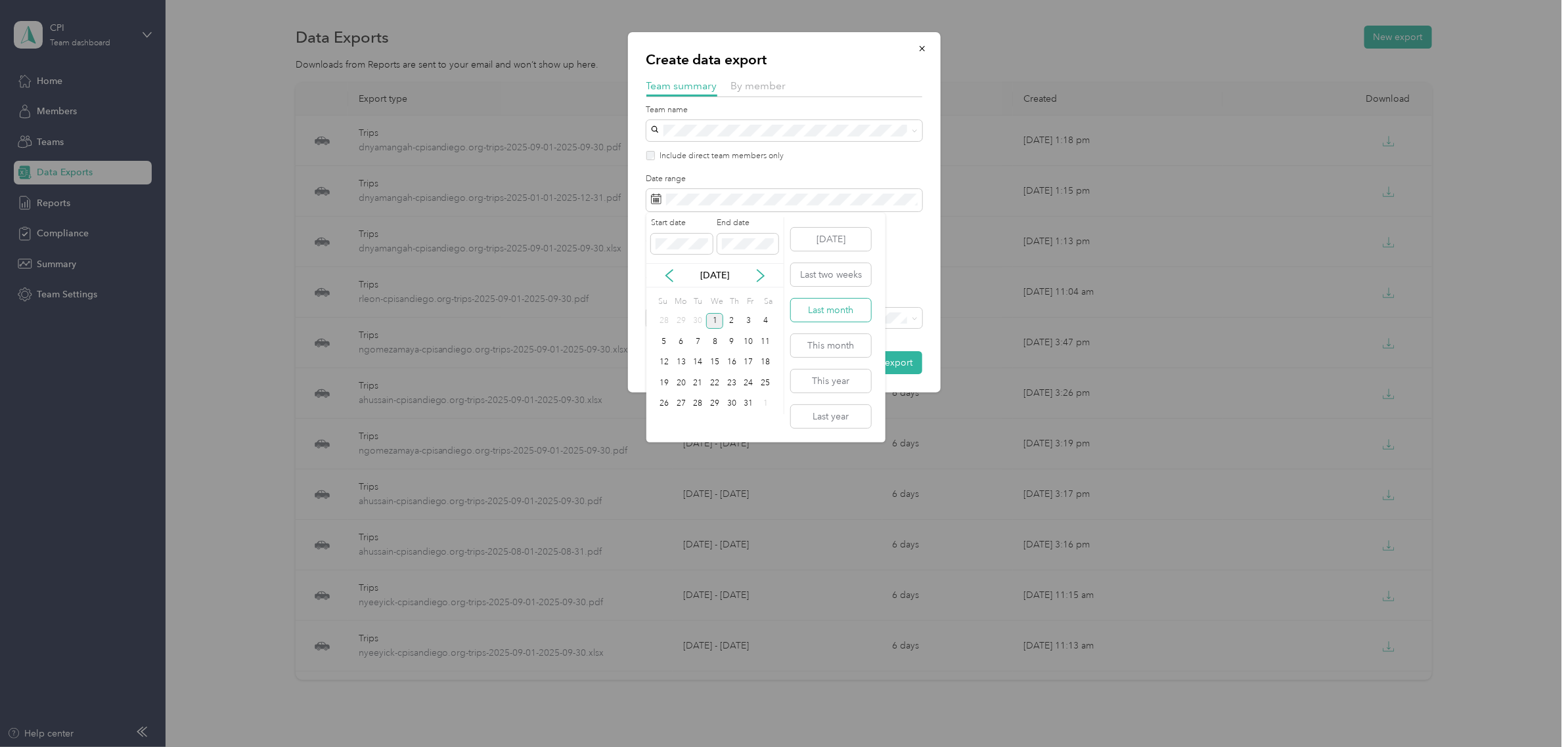
click at [845, 308] on button "Last month" at bounding box center [830, 310] width 80 height 23
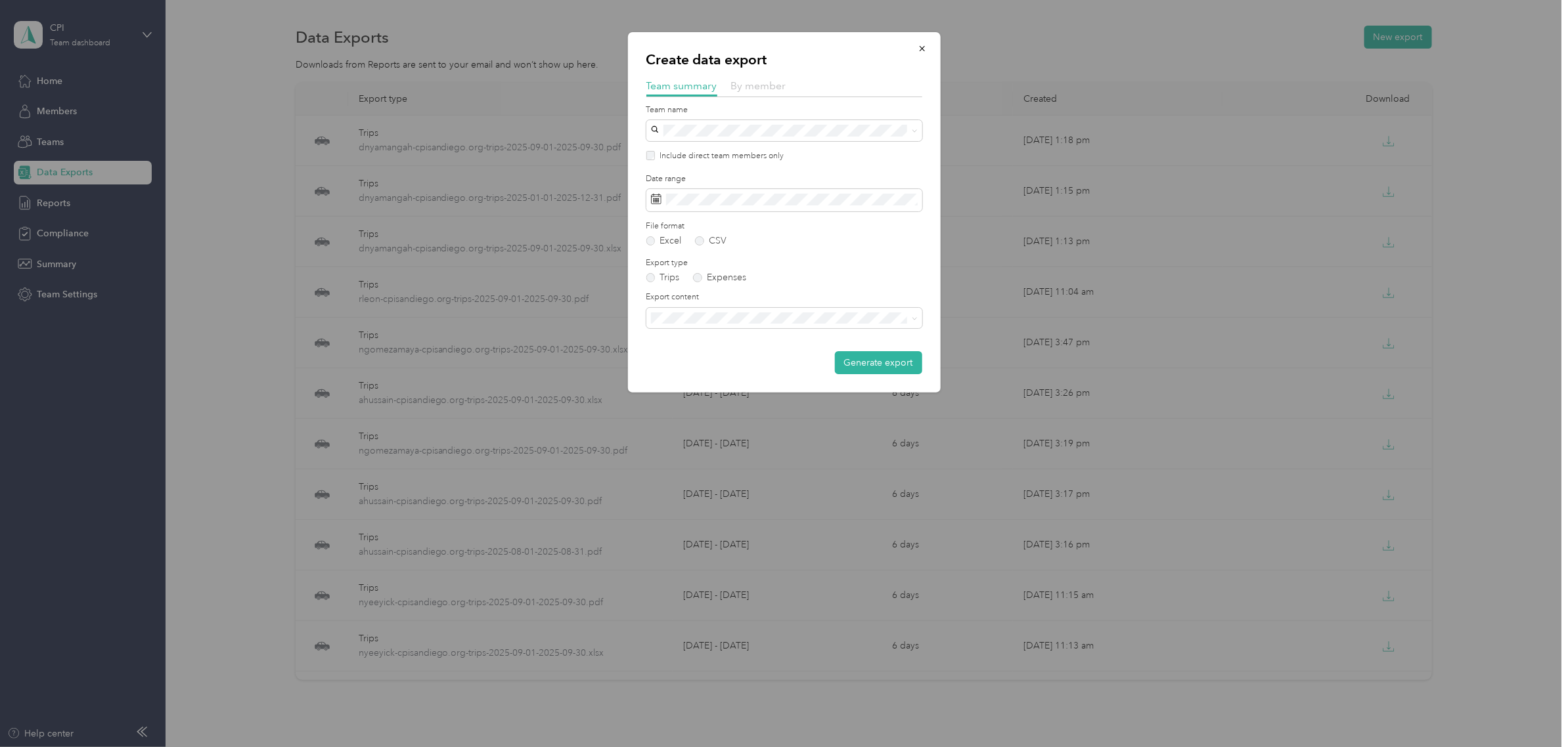
click at [737, 84] on span "By member" at bounding box center [759, 86] width 55 height 13
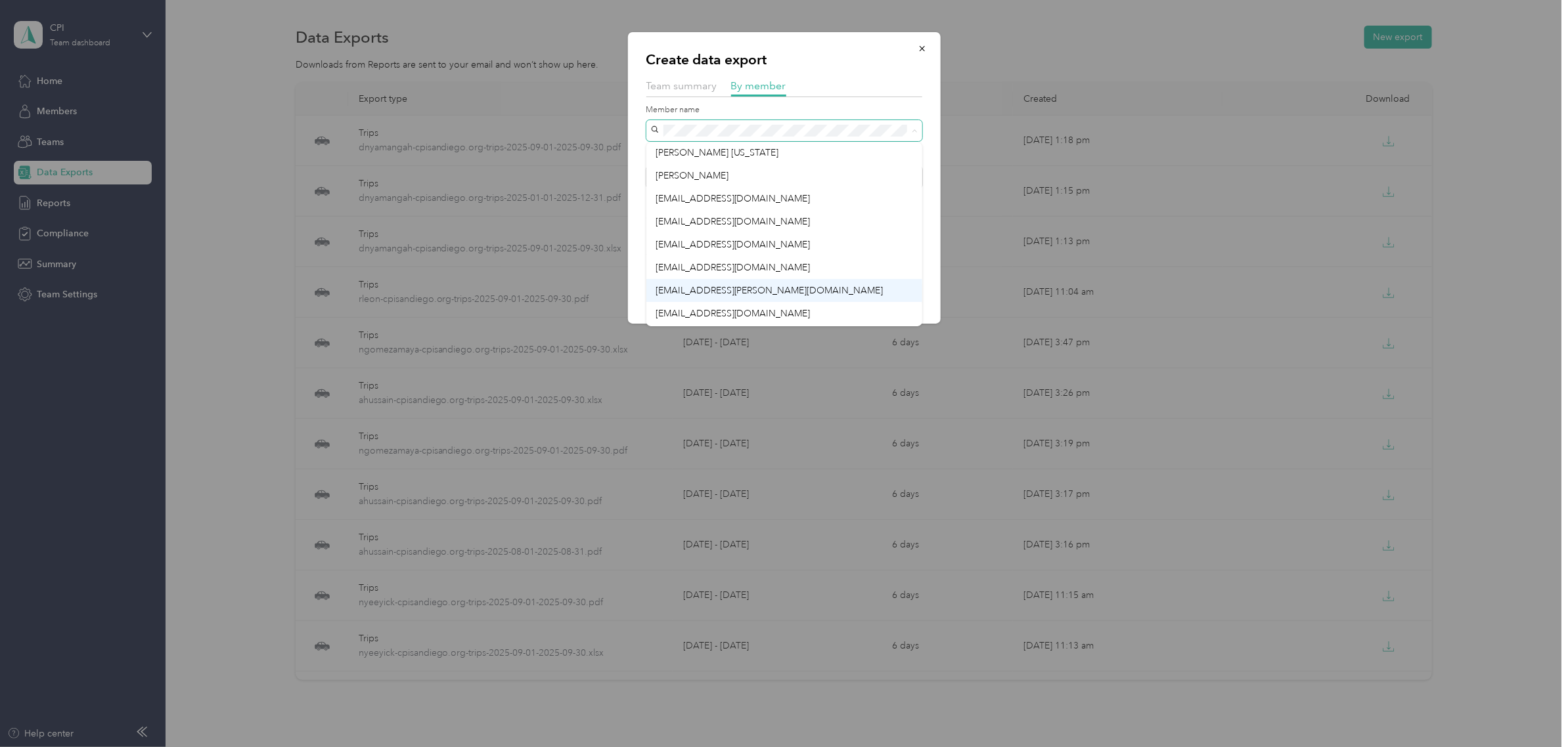
scroll to position [46, 0]
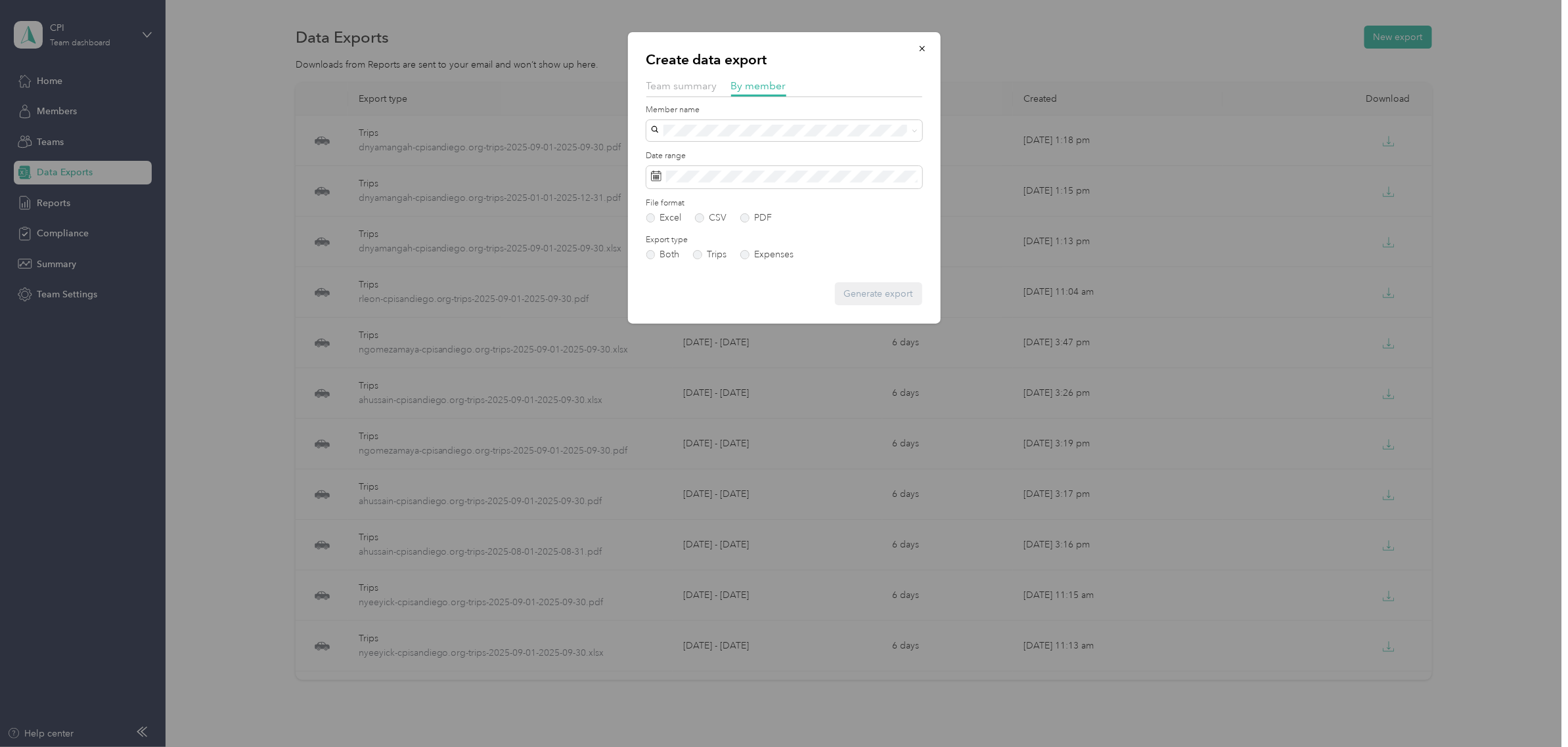
click at [760, 746] on div "Create data export Team summary By member Member name Date range File format Ex…" at bounding box center [781, 747] width 1562 height 0
click at [891, 246] on div "Export type Both Trips Expenses" at bounding box center [784, 247] width 276 height 26
click at [756, 218] on label "PDF" at bounding box center [756, 217] width 31 height 9
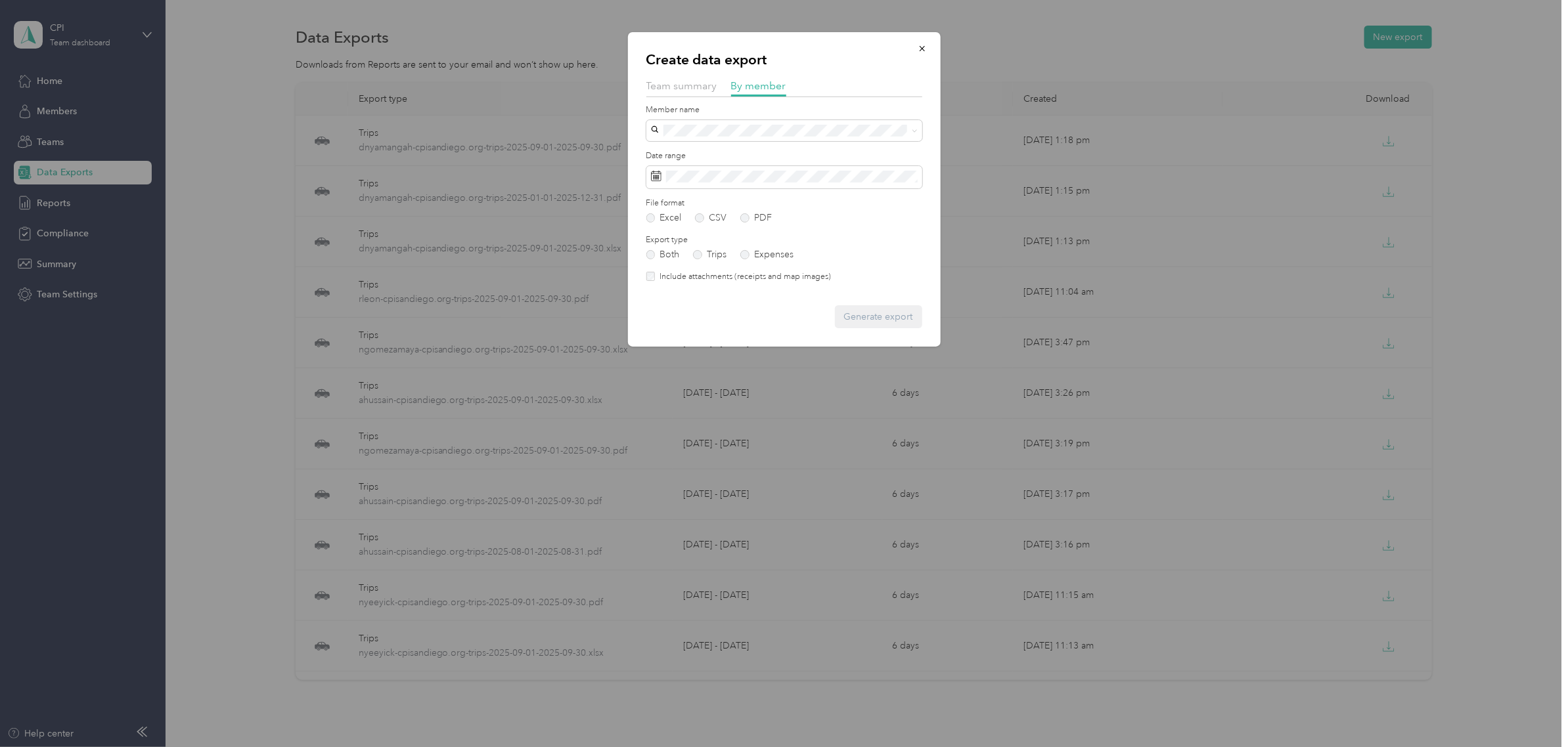
click at [766, 304] on li "dnyamangah@cpisandiego.org" at bounding box center [784, 315] width 276 height 23
click at [904, 317] on button "Generate export" at bounding box center [878, 316] width 87 height 23
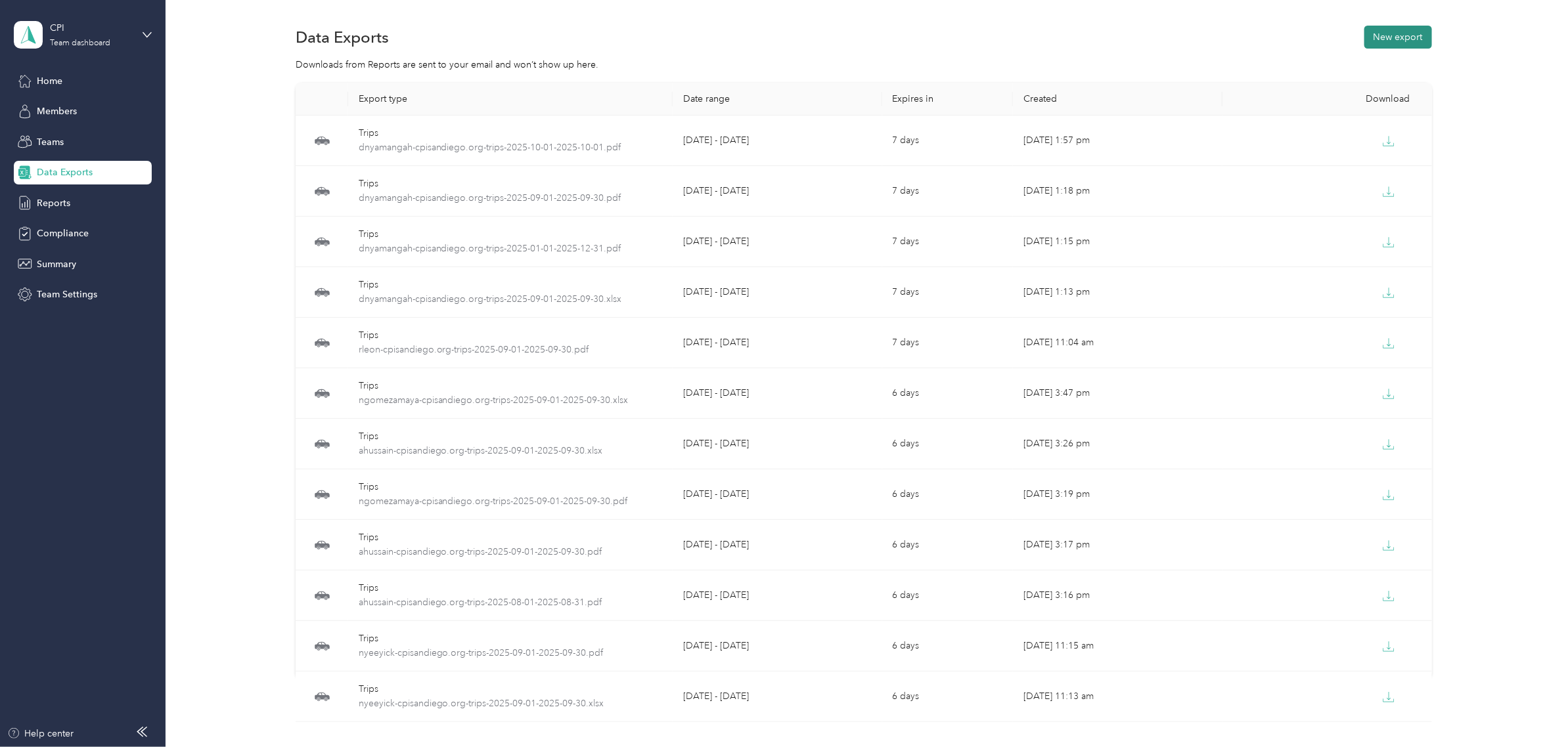
click at [1403, 30] on button "New export" at bounding box center [1398, 37] width 68 height 23
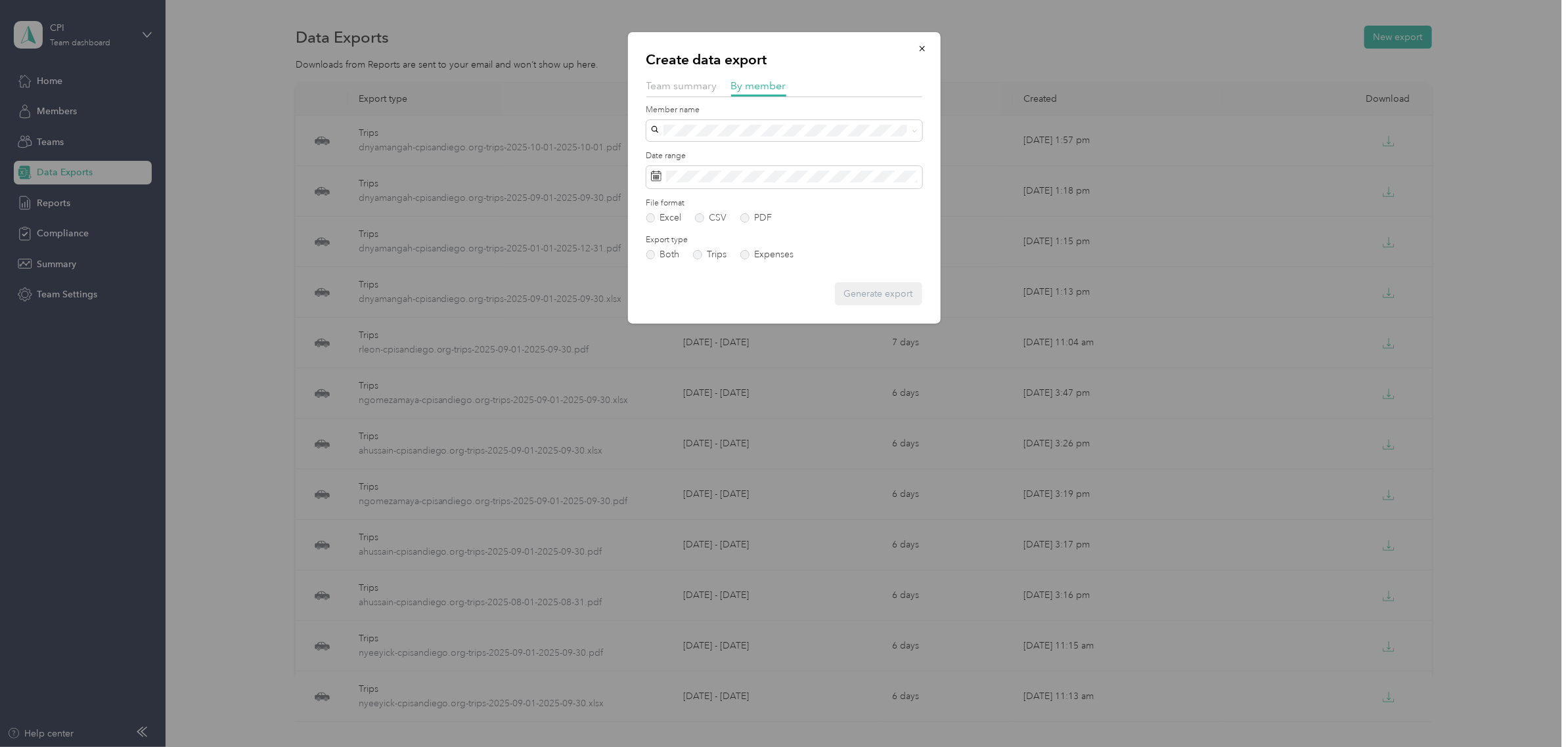
click at [751, 189] on form "Member name Date range File format Excel CSV PDF Export type Both Trips Expense…" at bounding box center [784, 205] width 276 height 202
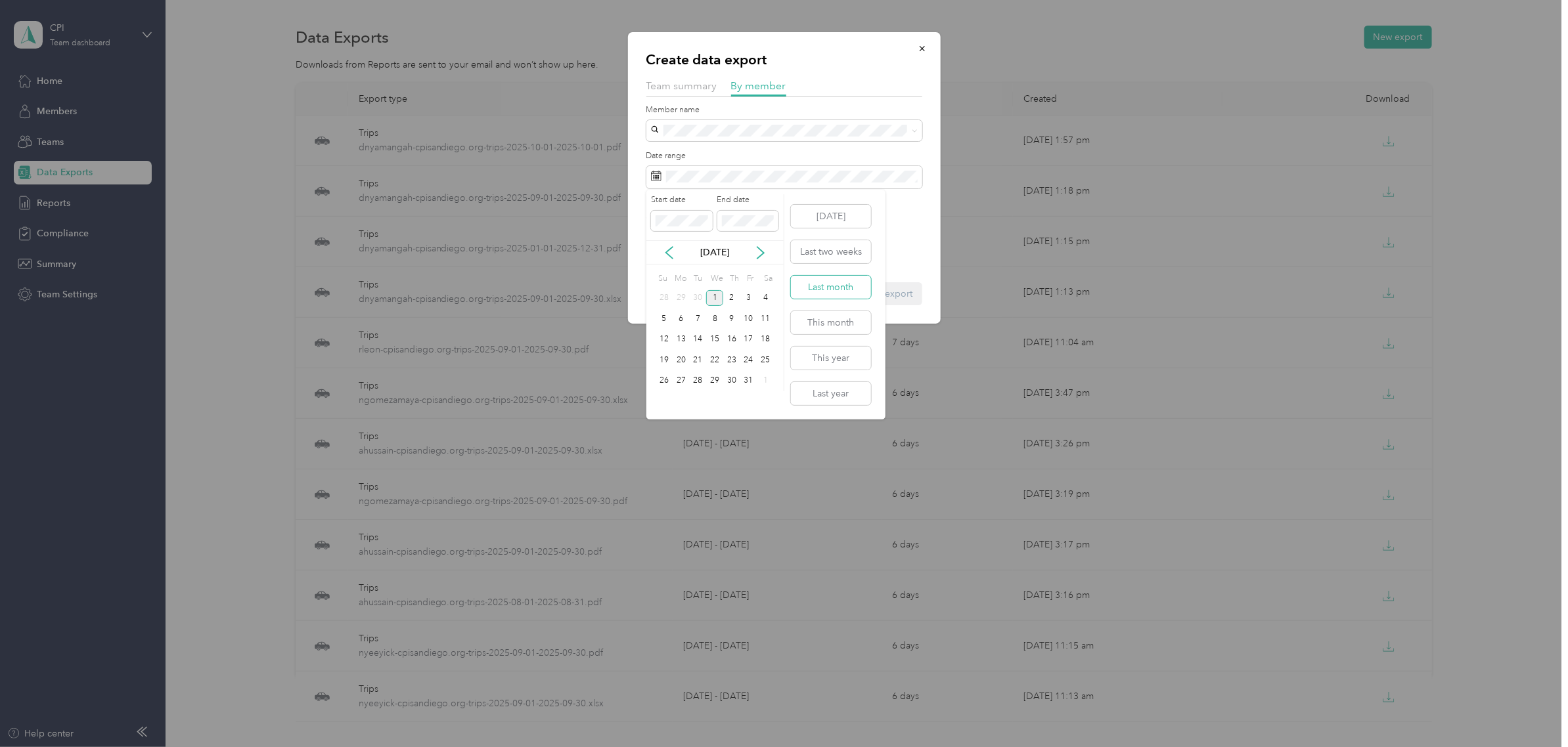
click at [848, 292] on button "Last month" at bounding box center [830, 287] width 80 height 23
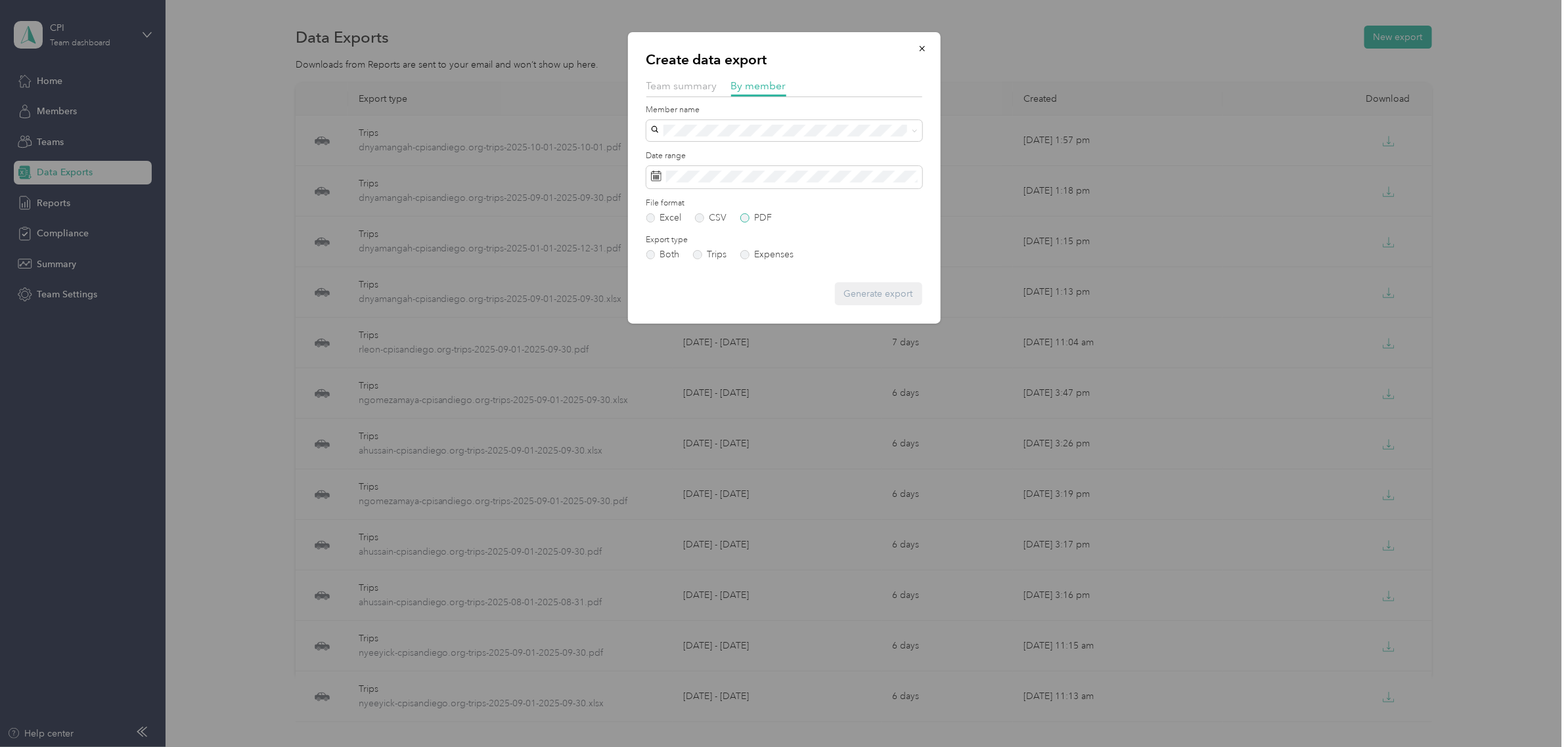
click at [756, 213] on label "PDF" at bounding box center [756, 217] width 31 height 9
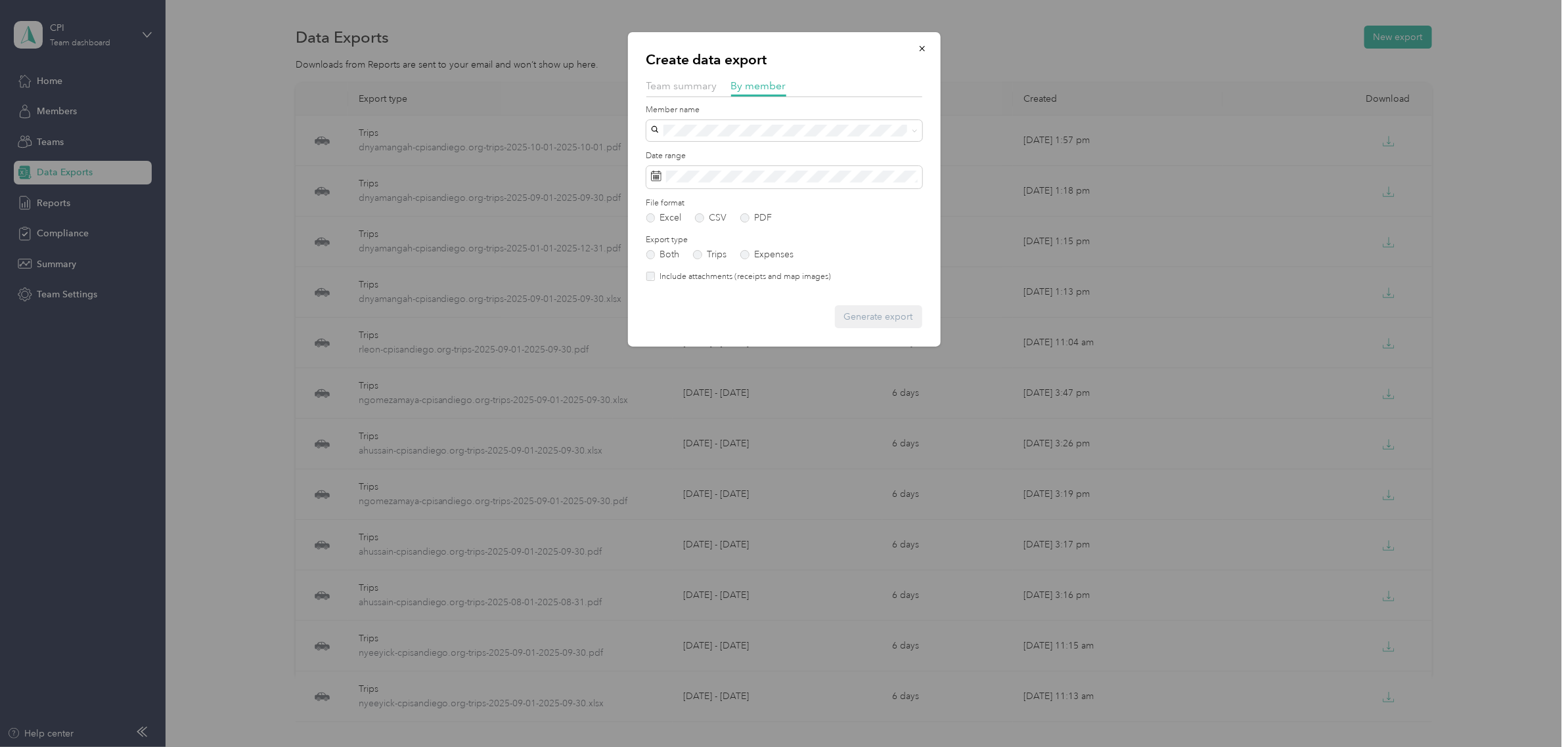
click at [663, 273] on label "Include attachments (receipts and map images)" at bounding box center [743, 276] width 176 height 12
click at [761, 305] on li "dnyamangah@cpisandiego.org" at bounding box center [784, 315] width 276 height 23
click at [900, 320] on button "Generate export" at bounding box center [878, 316] width 87 height 23
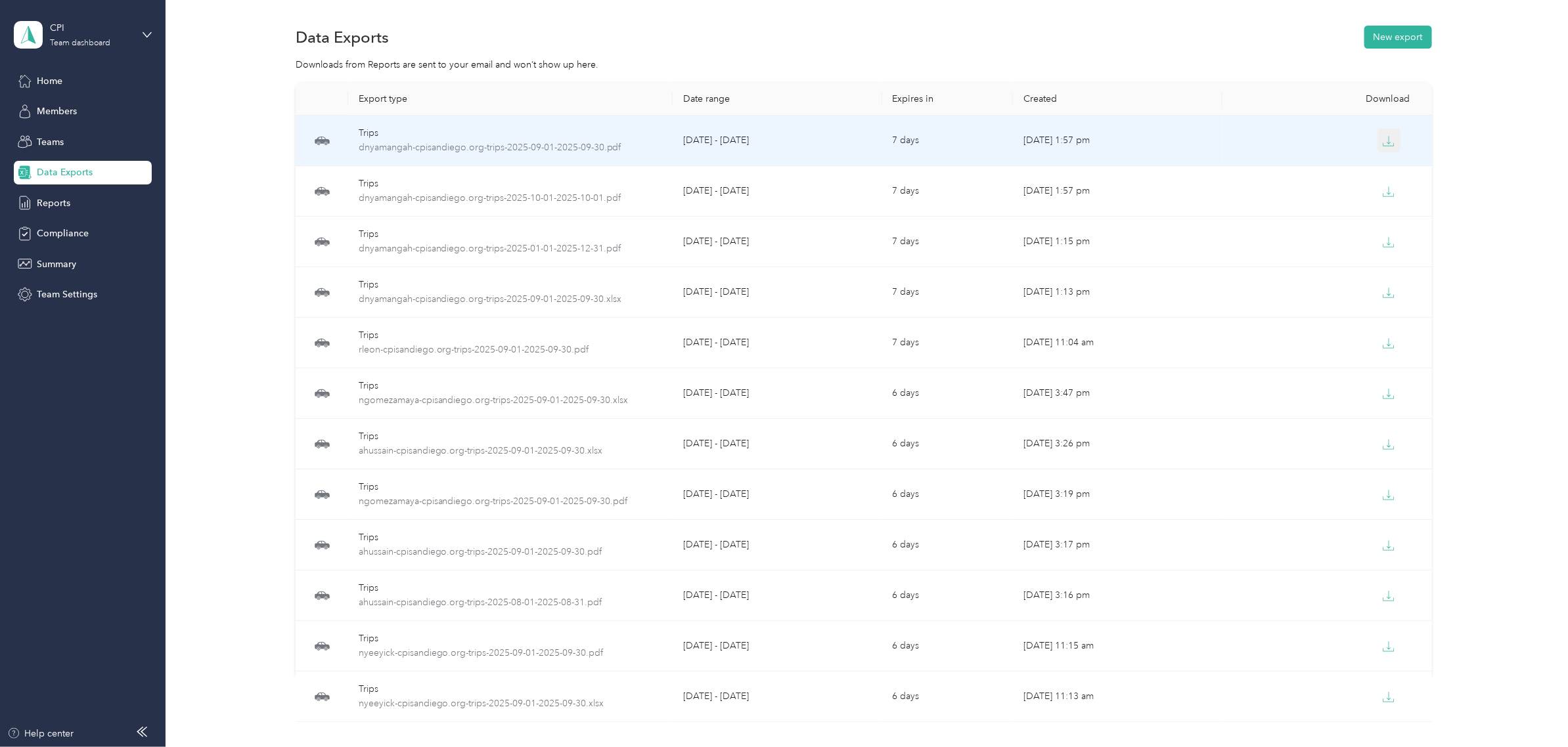
click at [1390, 140] on button "button" at bounding box center [1389, 141] width 24 height 24
